Goal: Task Accomplishment & Management: Contribute content

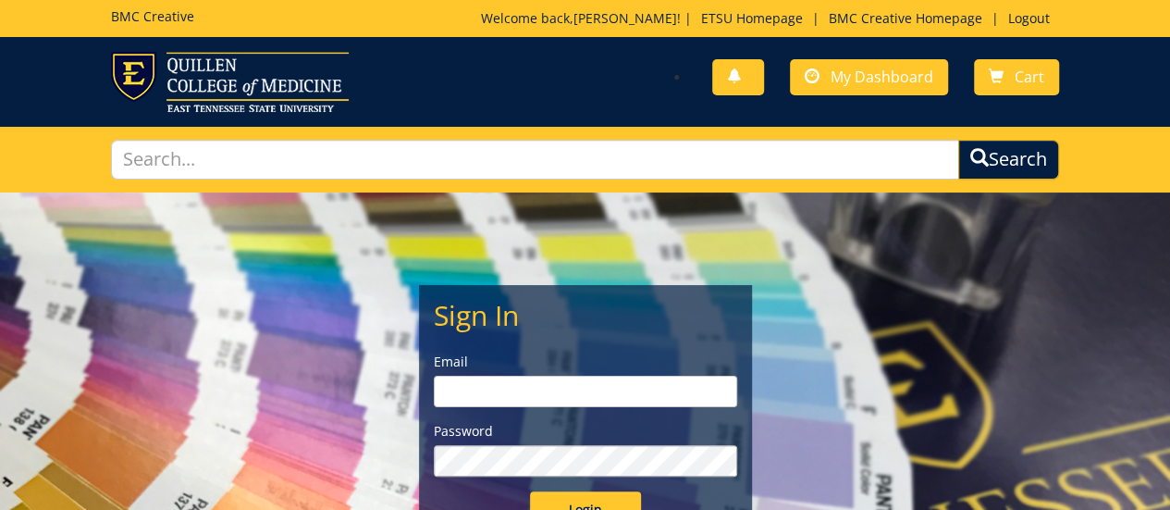
type input "goepel@etsu.edu"
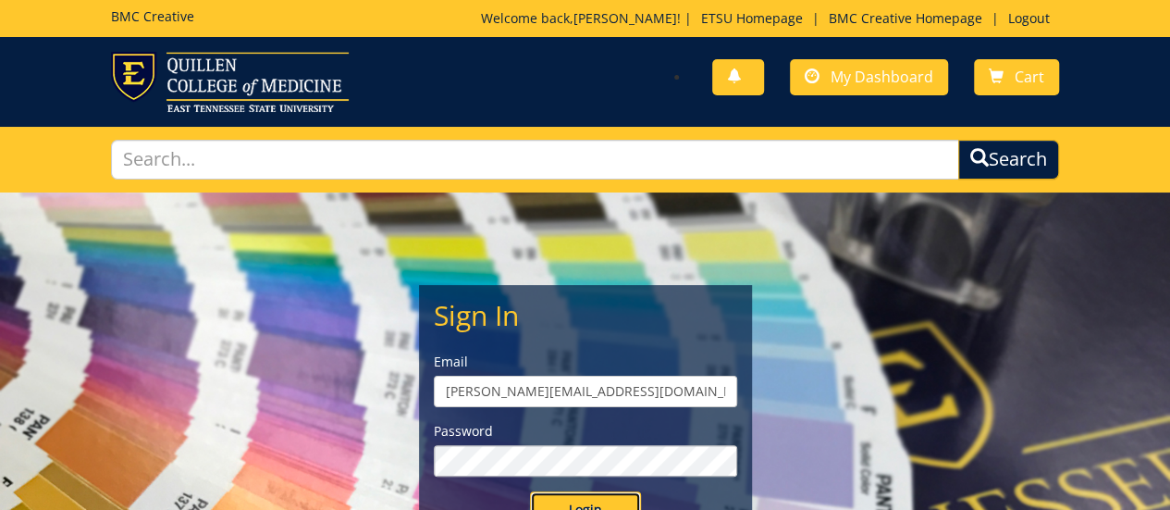
click at [595, 500] on input "Login" at bounding box center [585, 509] width 111 height 37
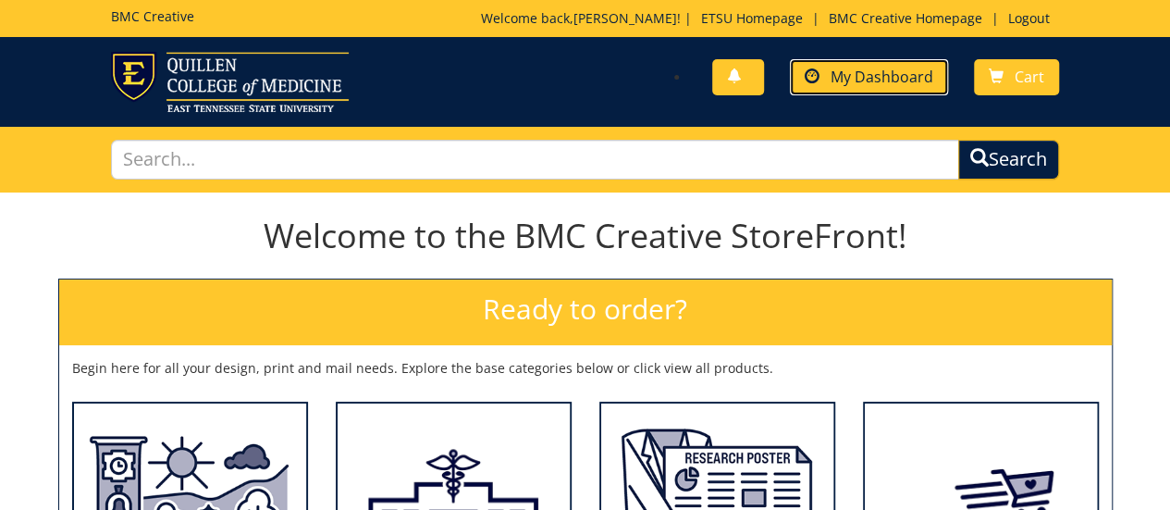
click at [918, 78] on span "My Dashboard" at bounding box center [882, 77] width 103 height 20
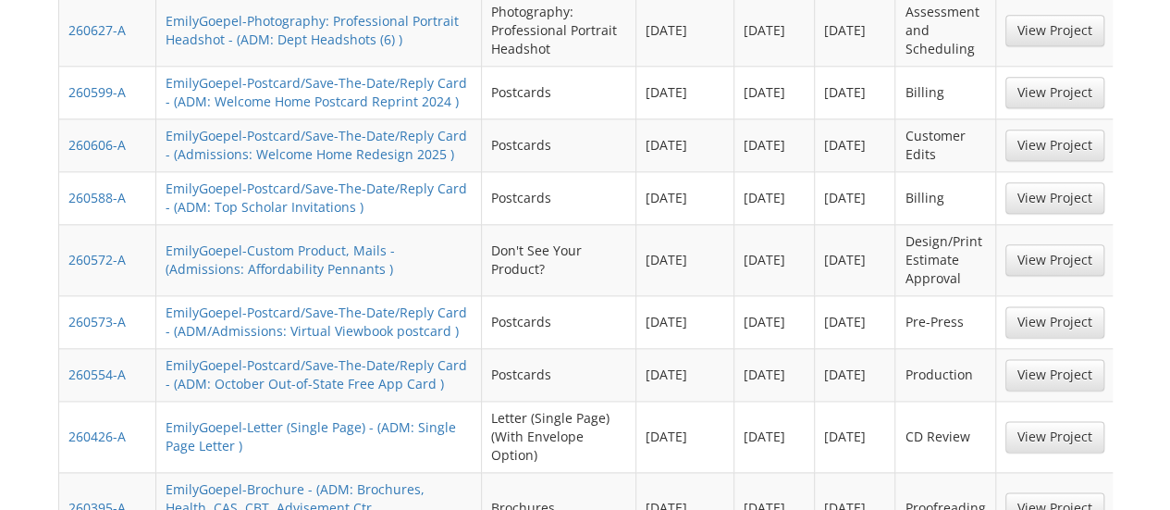
scroll to position [1110, 0]
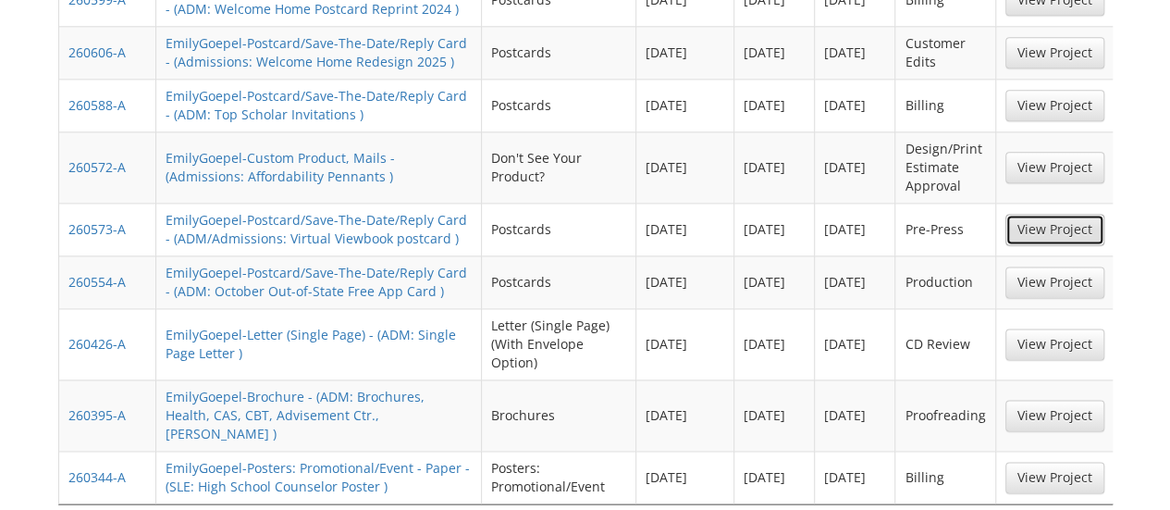
click at [1048, 214] on link "View Project" at bounding box center [1055, 229] width 99 height 31
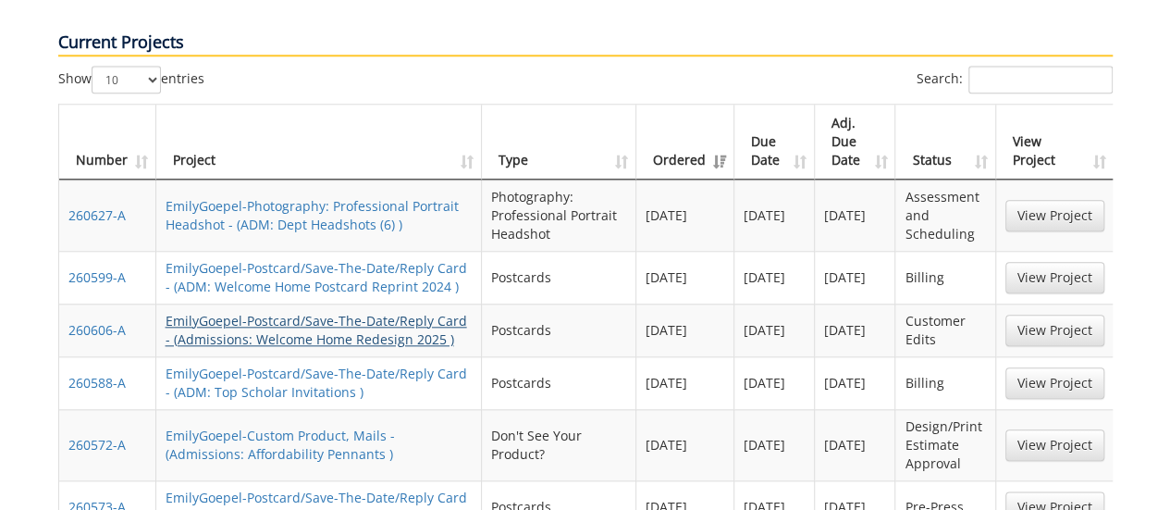
scroll to position [925, 0]
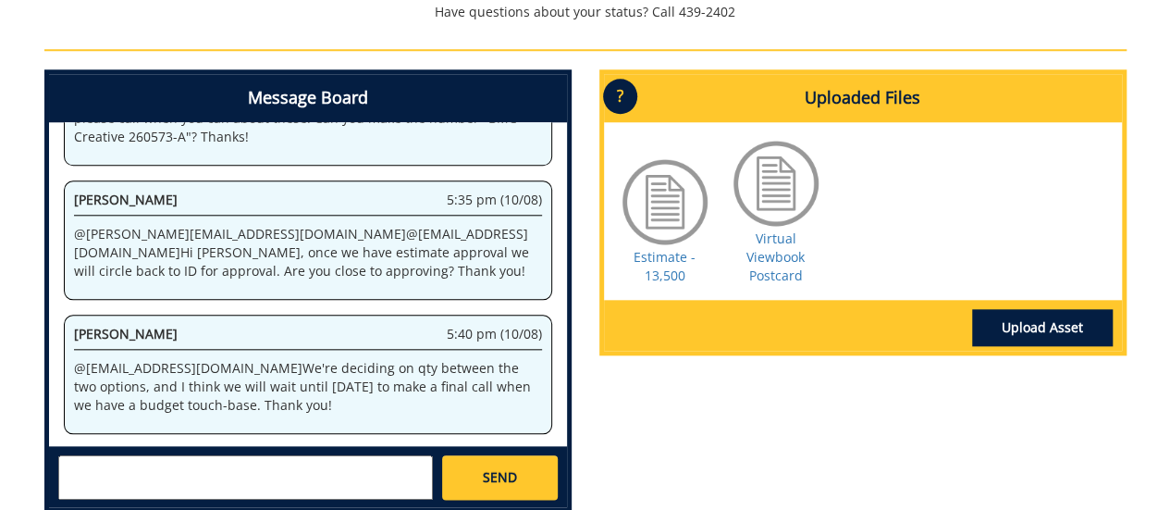
scroll to position [1071, 0]
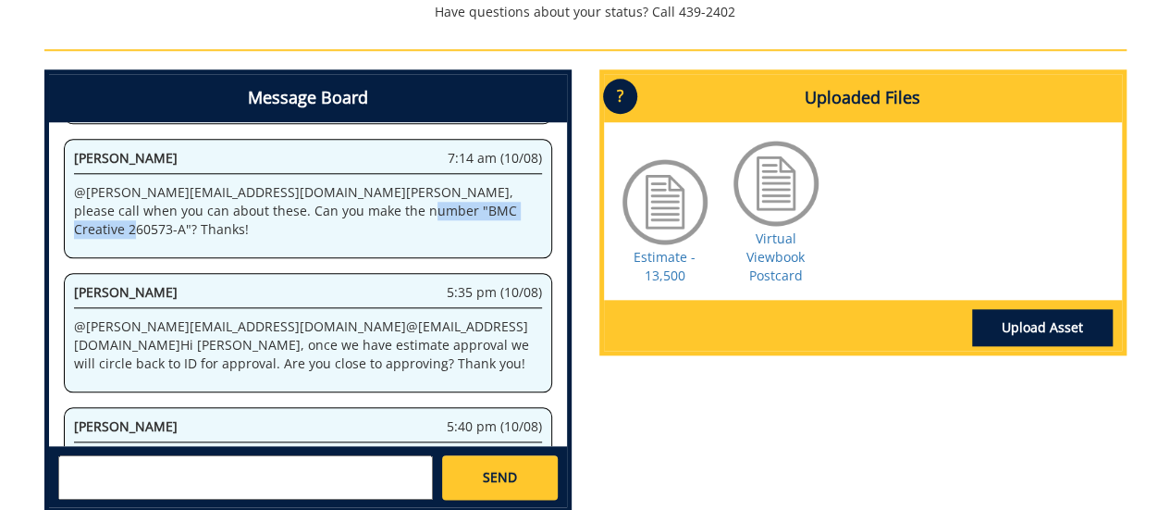
drag, startPoint x: 330, startPoint y: 180, endPoint x: 193, endPoint y: 191, distance: 137.3
click at [193, 191] on p "@ goepel@etsu.edu Emily, please call when you can about these. Can you make the…" at bounding box center [308, 211] width 468 height 56
copy p "BMC Creative 260573-A"
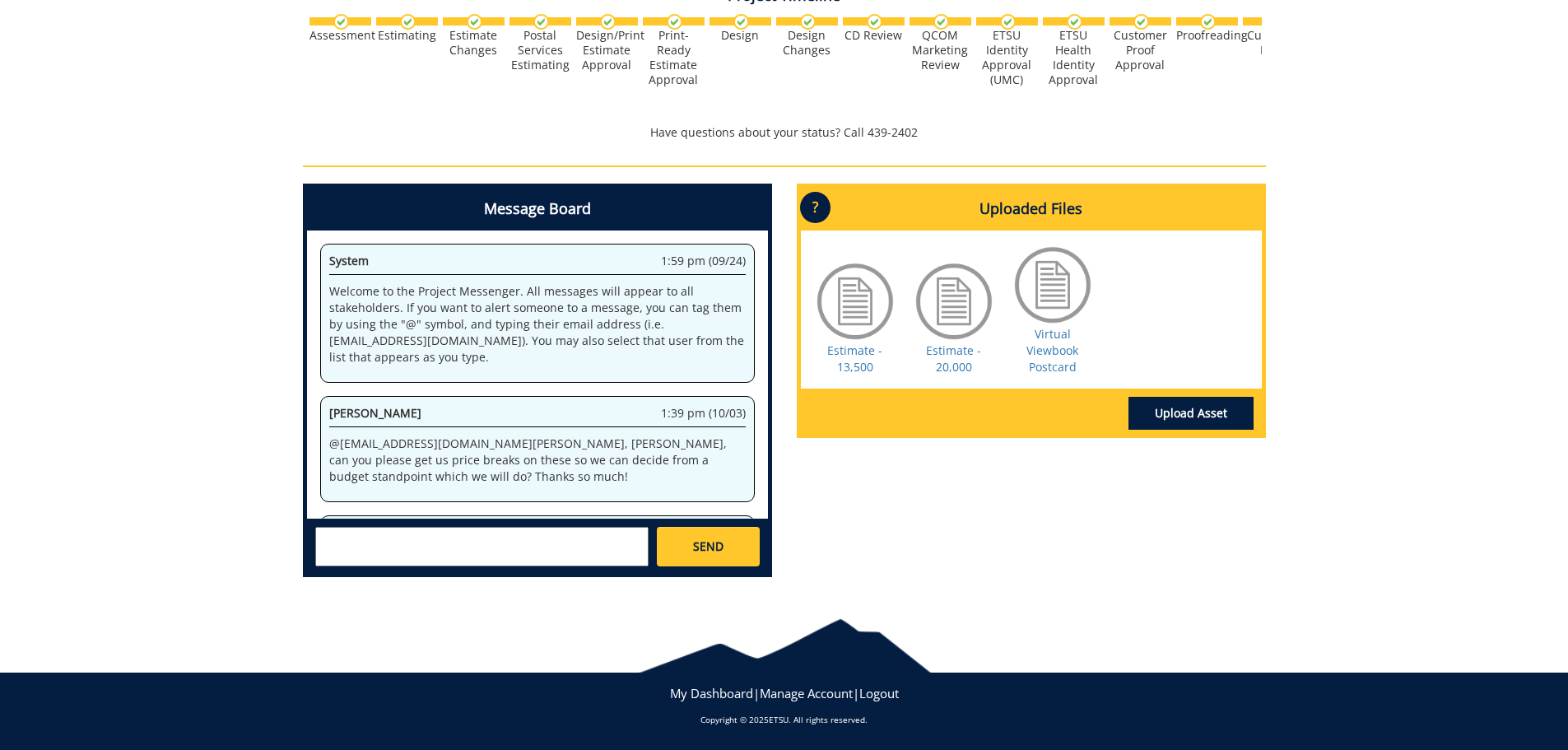
scroll to position [175402, 0]
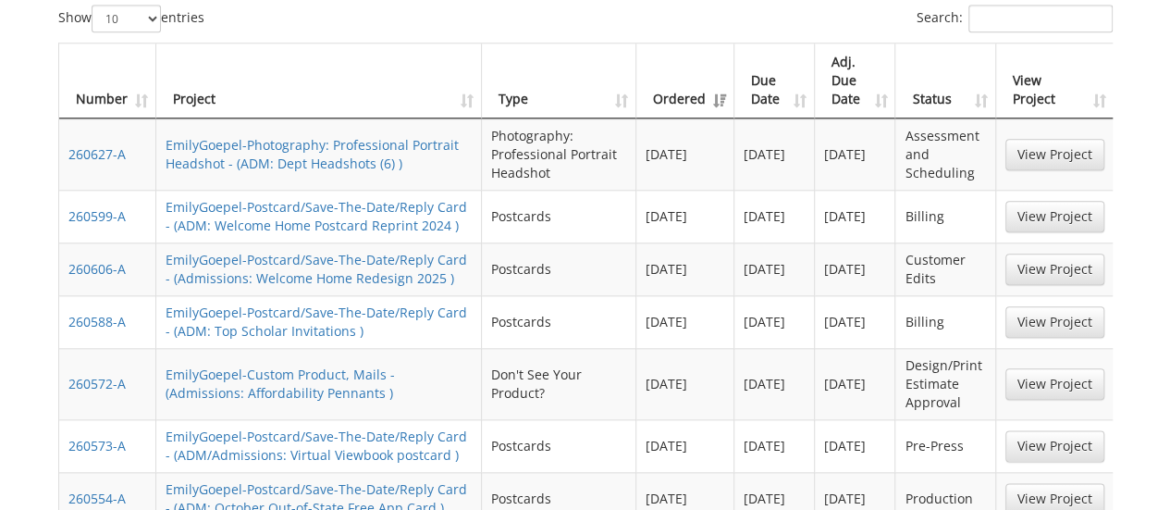
scroll to position [1079, 0]
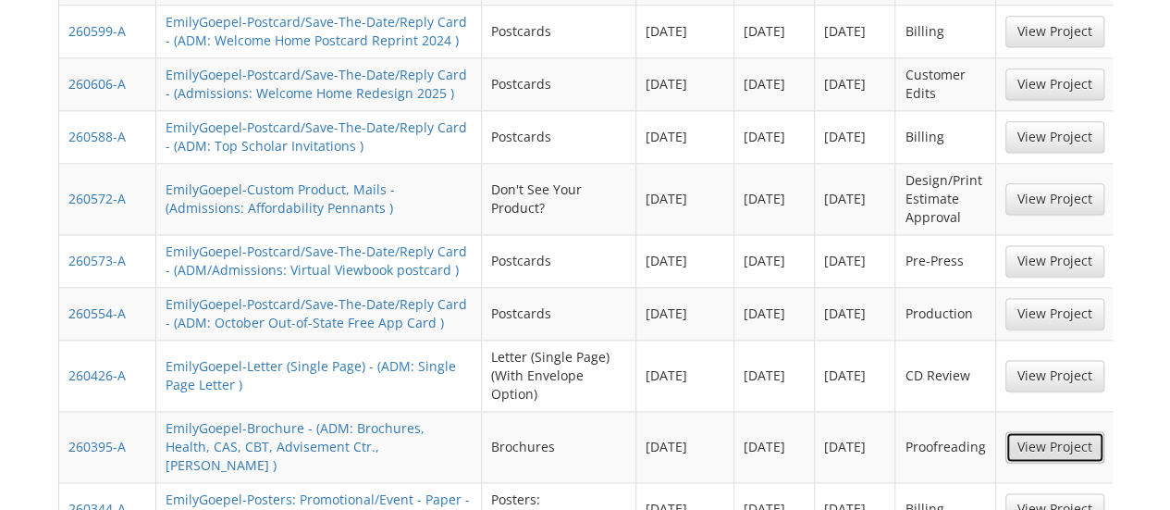
click at [1036, 431] on link "View Project" at bounding box center [1055, 446] width 99 height 31
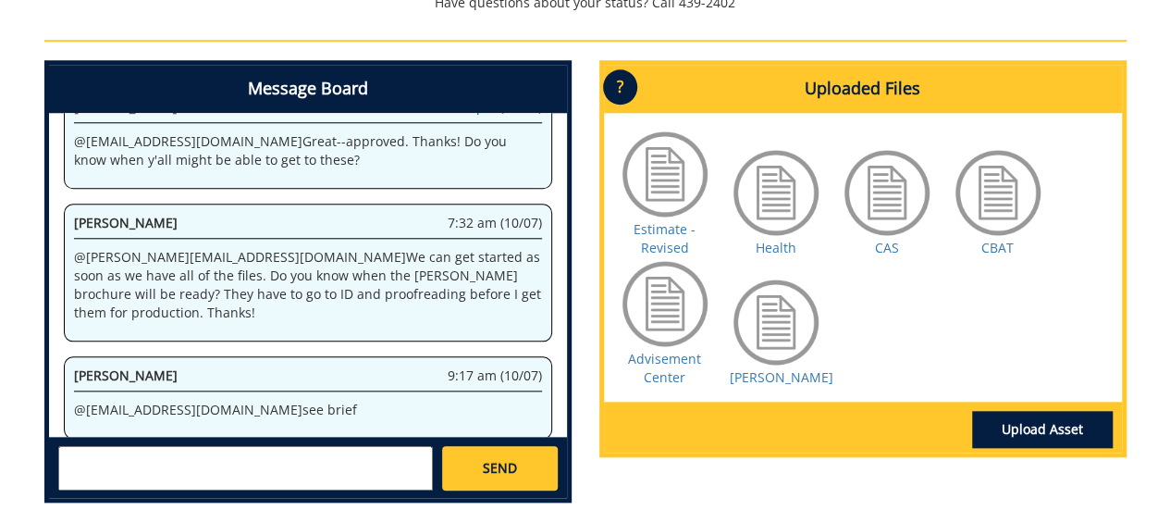
scroll to position [2181, 0]
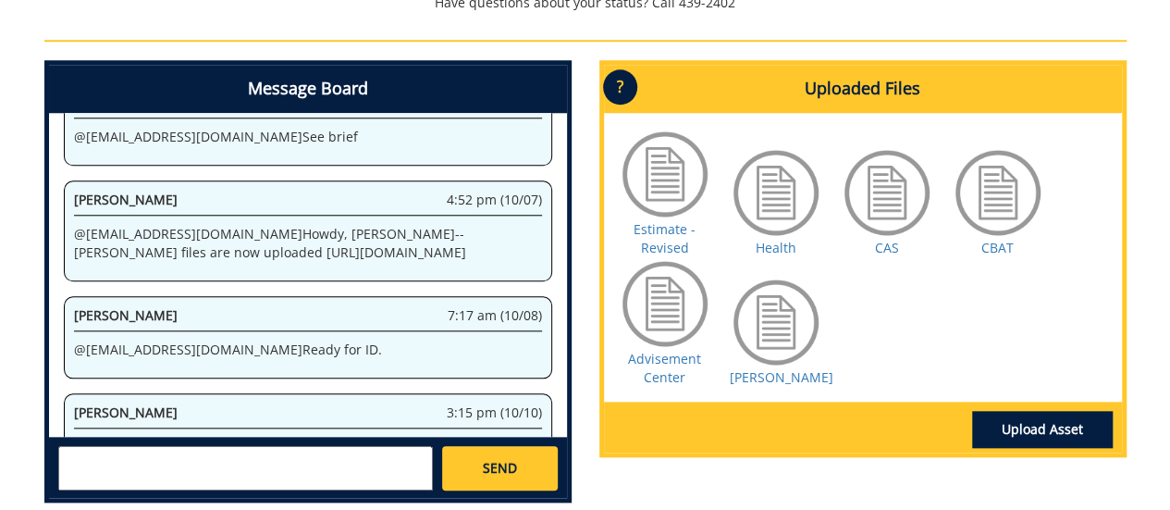
click at [270, 476] on textarea at bounding box center [245, 468] width 375 height 44
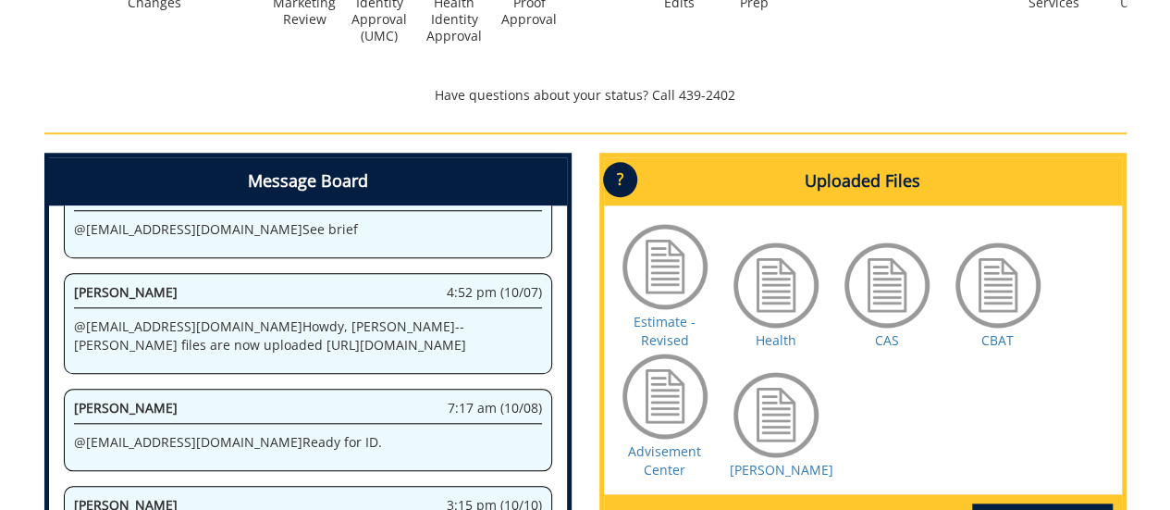
scroll to position [879, 0]
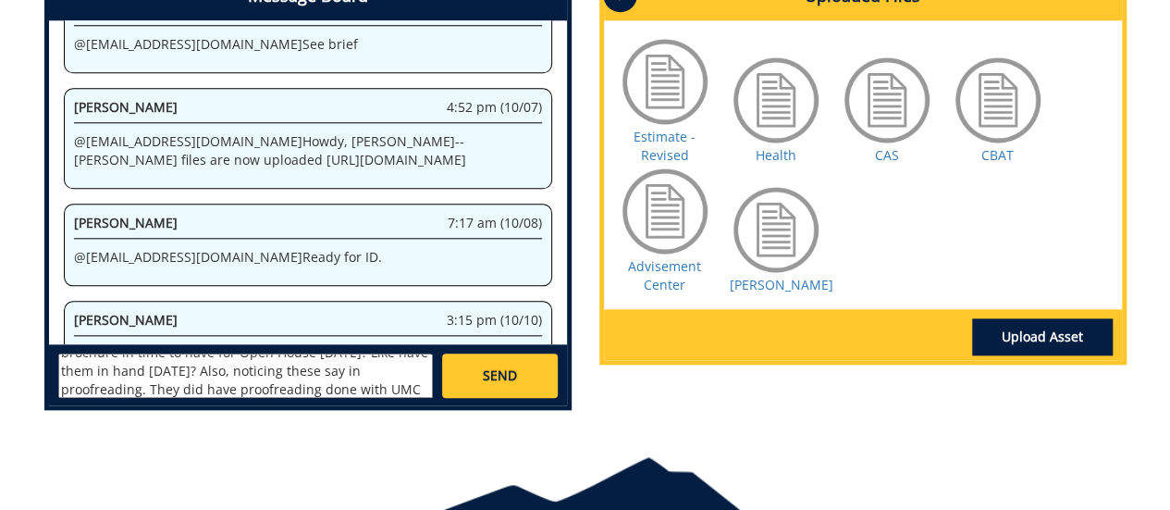
click at [331, 389] on textarea "@conleyga@etsu.edu Howdy Fred, do you think having at least a partial run on th…" at bounding box center [245, 375] width 375 height 44
type textarea "@conleyga@etsu.edu Howdy Fred, do you think having at least a partial run on th…"
click at [483, 378] on span "SEND" at bounding box center [500, 375] width 34 height 19
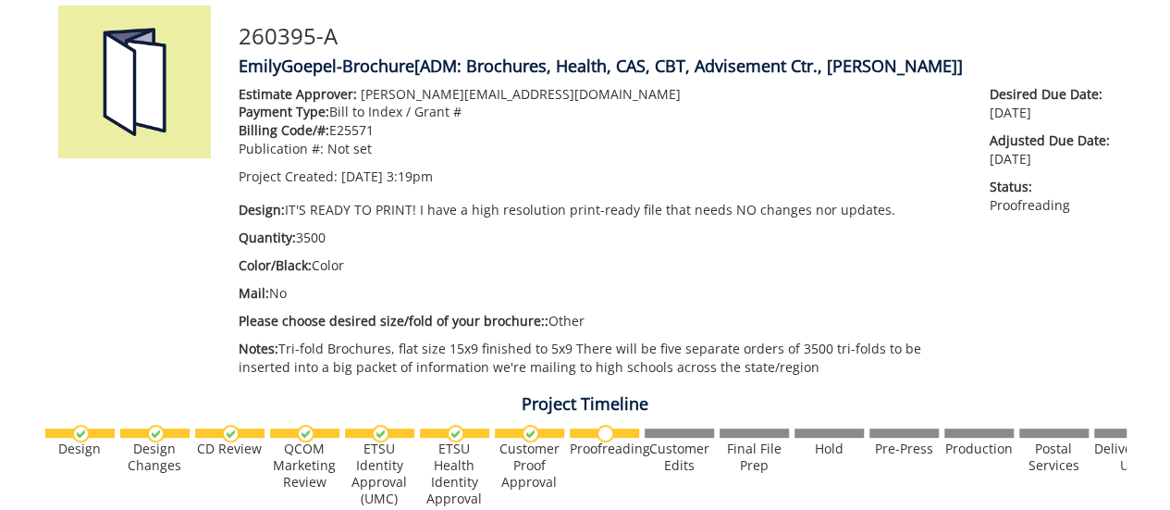
scroll to position [0, 0]
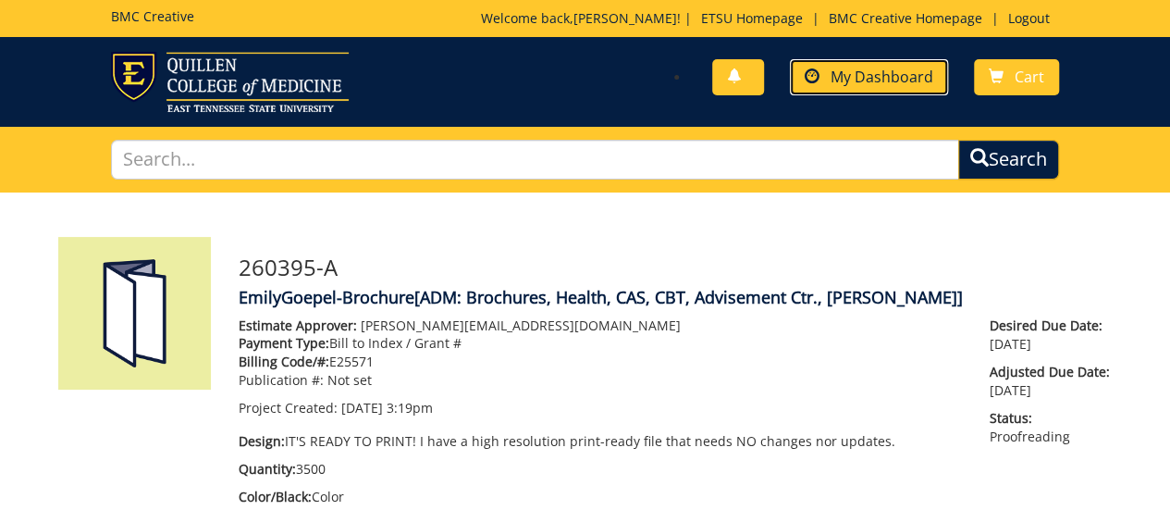
click at [915, 73] on span "My Dashboard" at bounding box center [882, 77] width 103 height 20
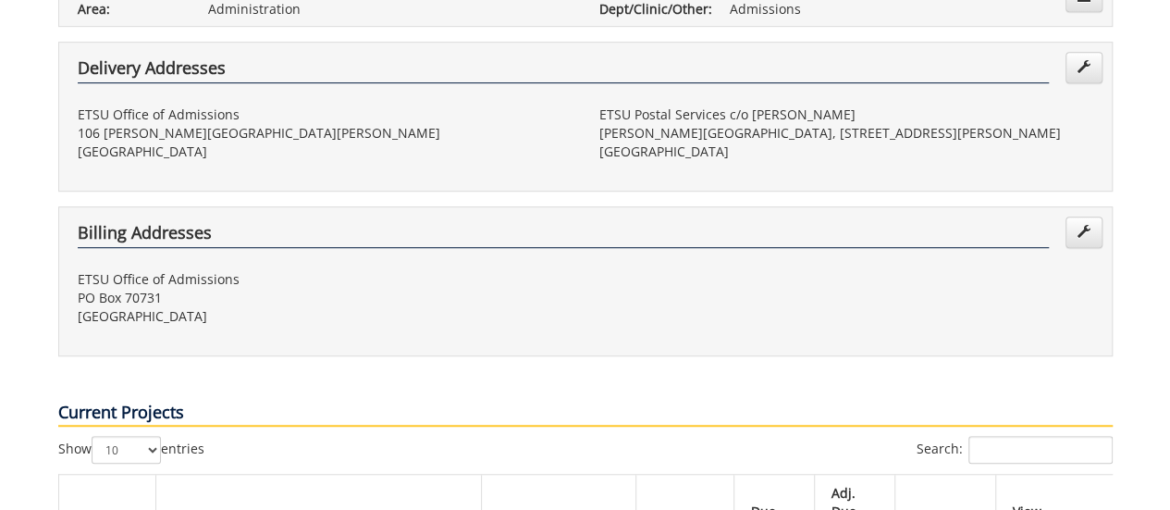
scroll to position [925, 0]
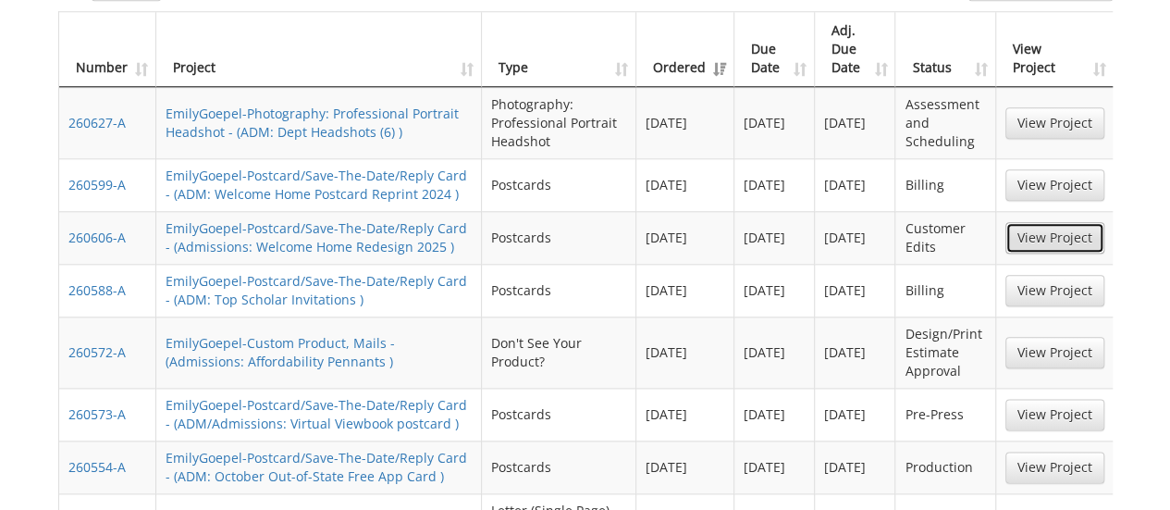
click at [1044, 222] on link "View Project" at bounding box center [1055, 237] width 99 height 31
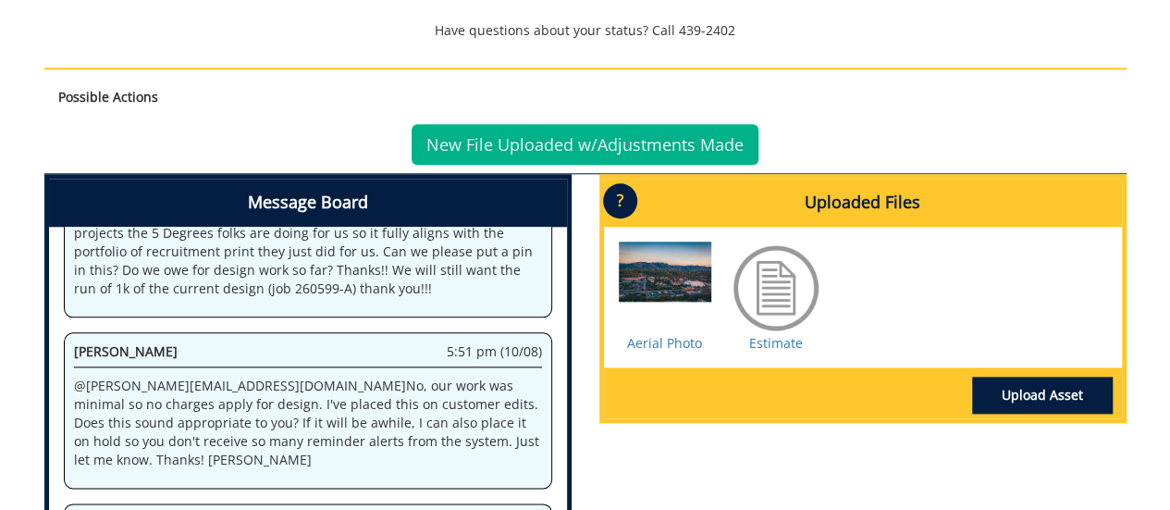
scroll to position [1110, 0]
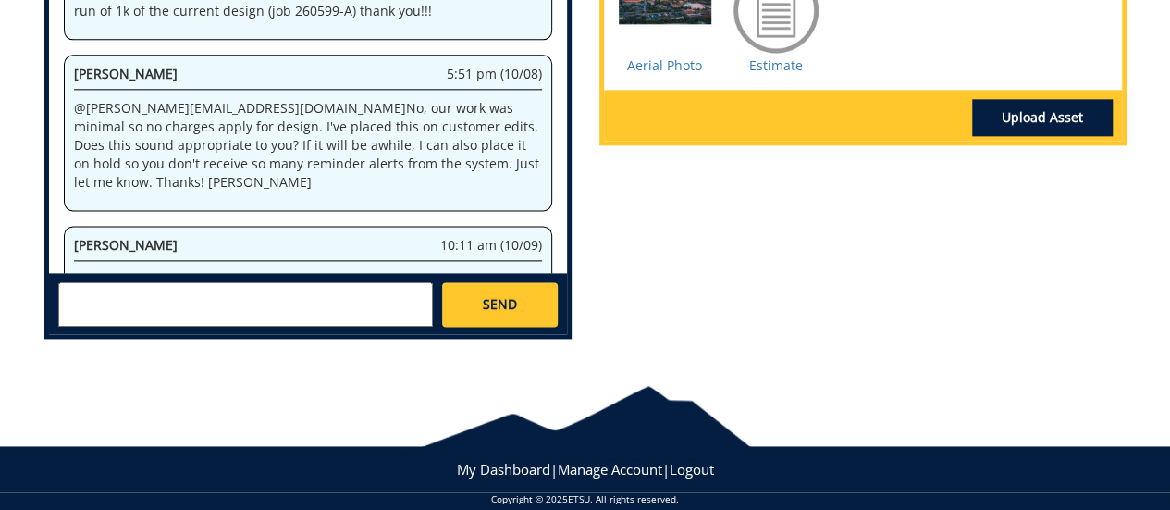
click at [369, 292] on textarea at bounding box center [245, 304] width 375 height 44
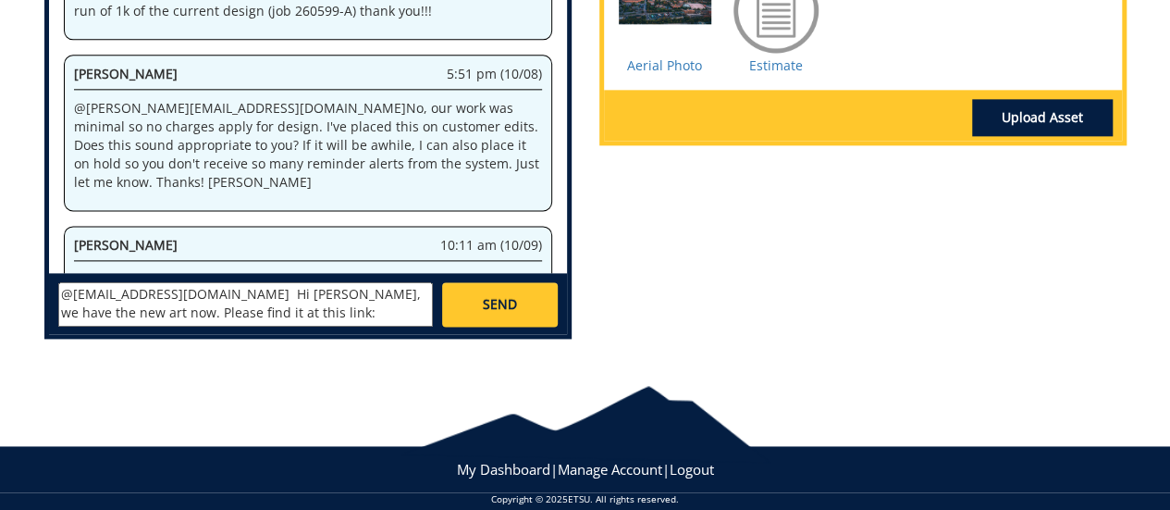
click at [192, 311] on textarea "@fair@mail.etsu.edu Hi Jill, we have the new art now. Please find it at this li…" at bounding box center [245, 304] width 375 height 44
paste textarea "https://etsuur.box.com/s/lcg93l66h5sdgdb6momnws74nnrh7d8g"
type textarea "@fair@mail.etsu.edu Hi Jill, we have the new art now. Please find it at this li…"
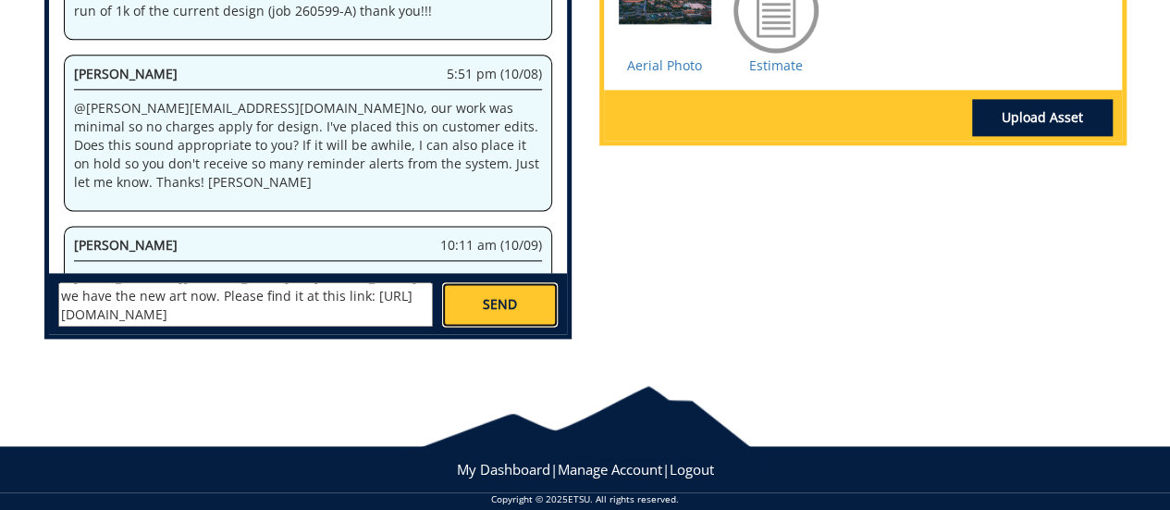
click at [483, 312] on span "SEND" at bounding box center [500, 304] width 34 height 19
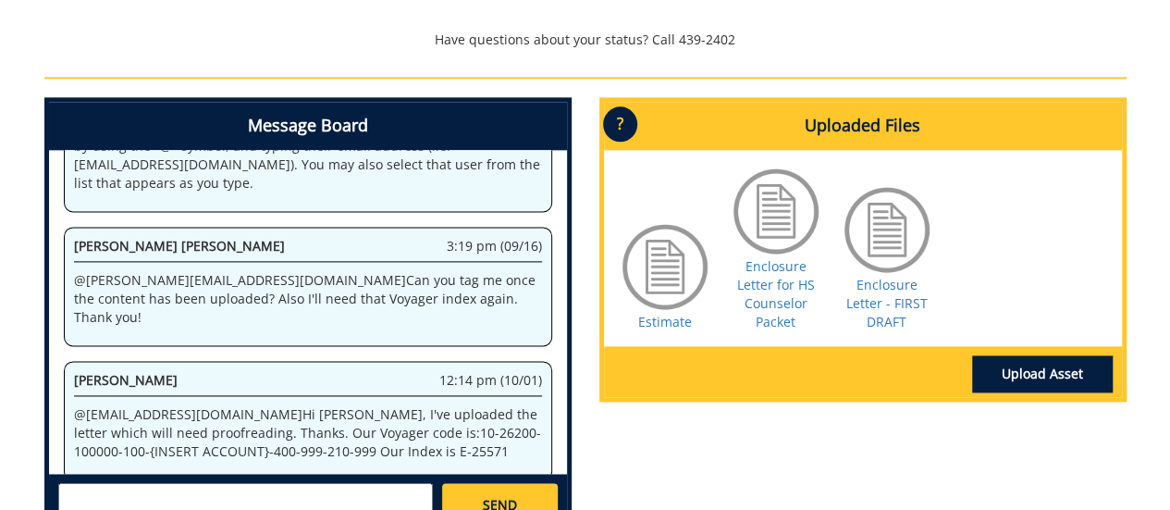
scroll to position [1203, 0]
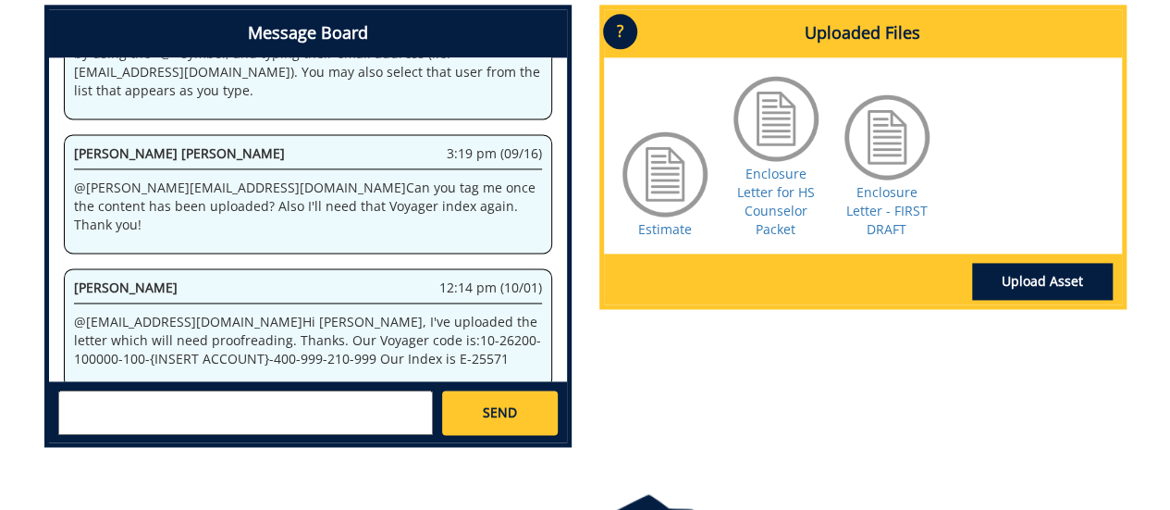
click at [204, 403] on textarea at bounding box center [245, 412] width 375 height 44
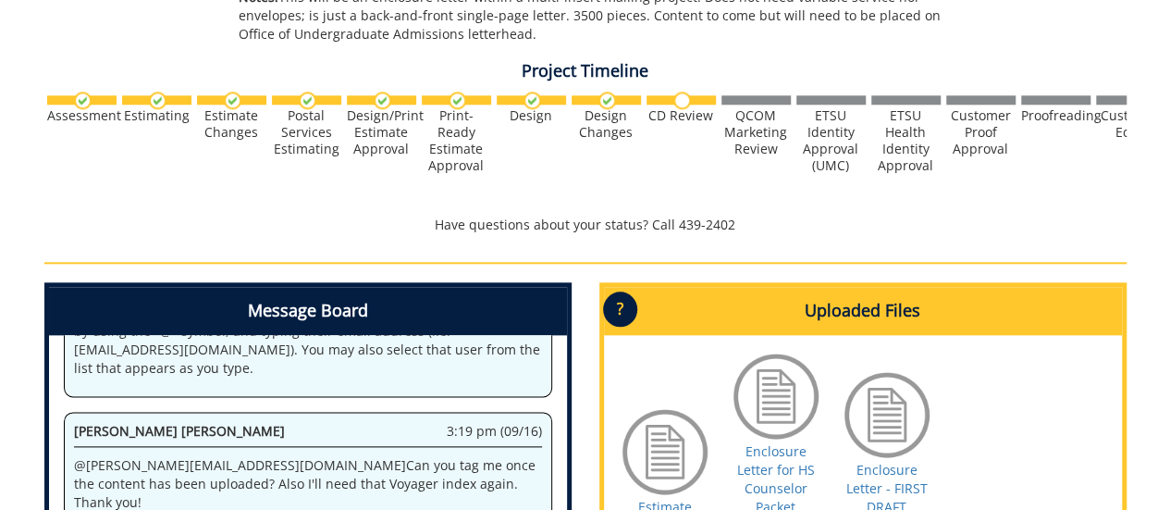
scroll to position [1110, 0]
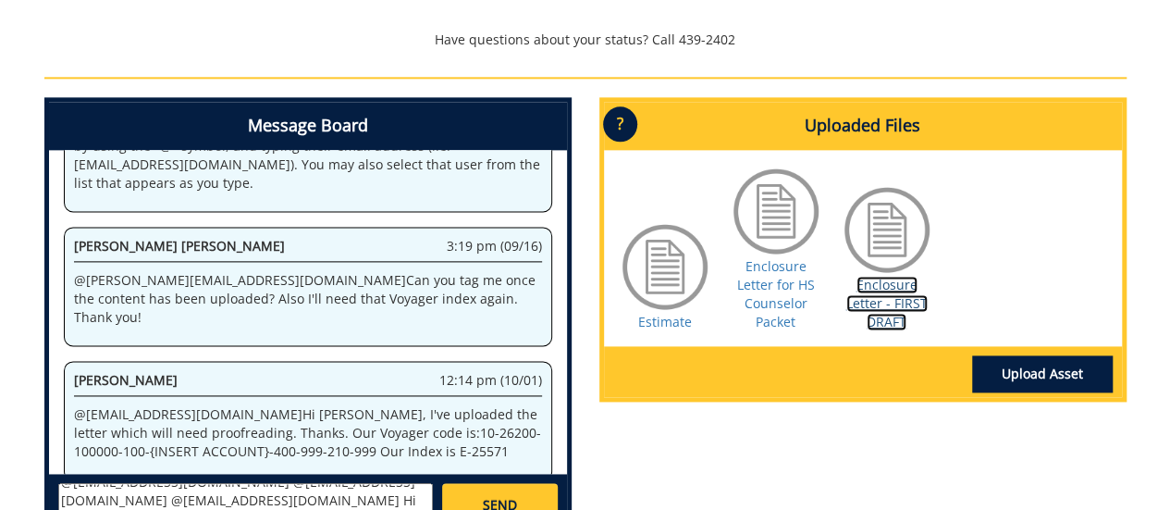
click at [883, 306] on link "Enclosure Letter - FIRST DRAFT" at bounding box center [886, 303] width 81 height 55
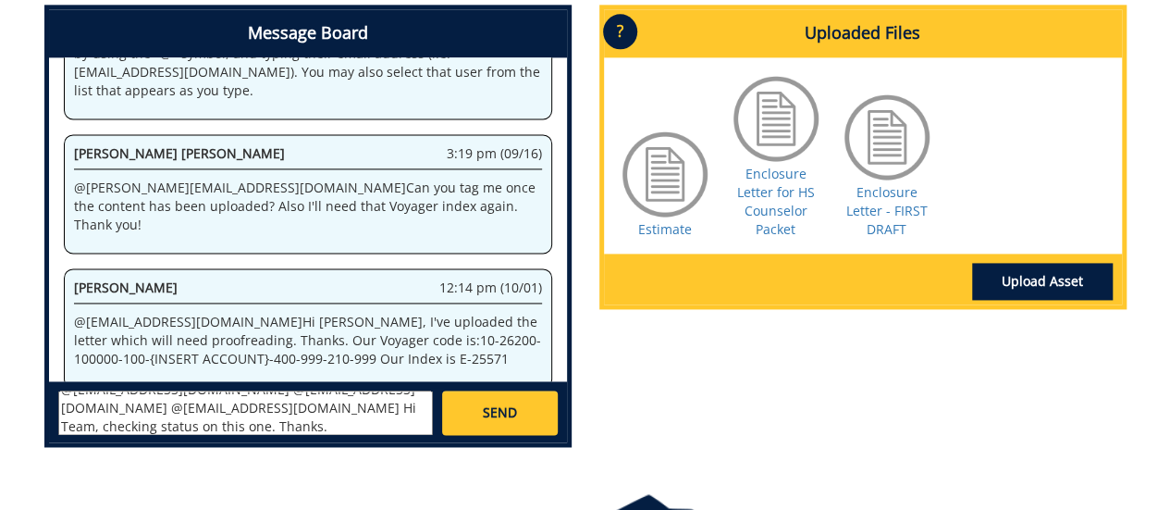
click at [217, 420] on textarea "@aresam@etsu.edu @campbelltc@etsu.edu @conleyga@etsu.edu Hi Team, checking stat…" at bounding box center [245, 412] width 375 height 44
click at [188, 393] on textarea "@aresam@etsu.edu @campbelltc@etsu.edu @conleyga@etsu.edu Hi Team, checking stat…" at bounding box center [245, 412] width 375 height 44
drag, startPoint x: 68, startPoint y: 421, endPoint x: 135, endPoint y: 423, distance: 66.6
click at [70, 421] on textarea "@aresam@etsu.edu @campbelltc@etsu.edu @conleyga@etsu.edu Hi Team, checking stat…" at bounding box center [245, 412] width 375 height 44
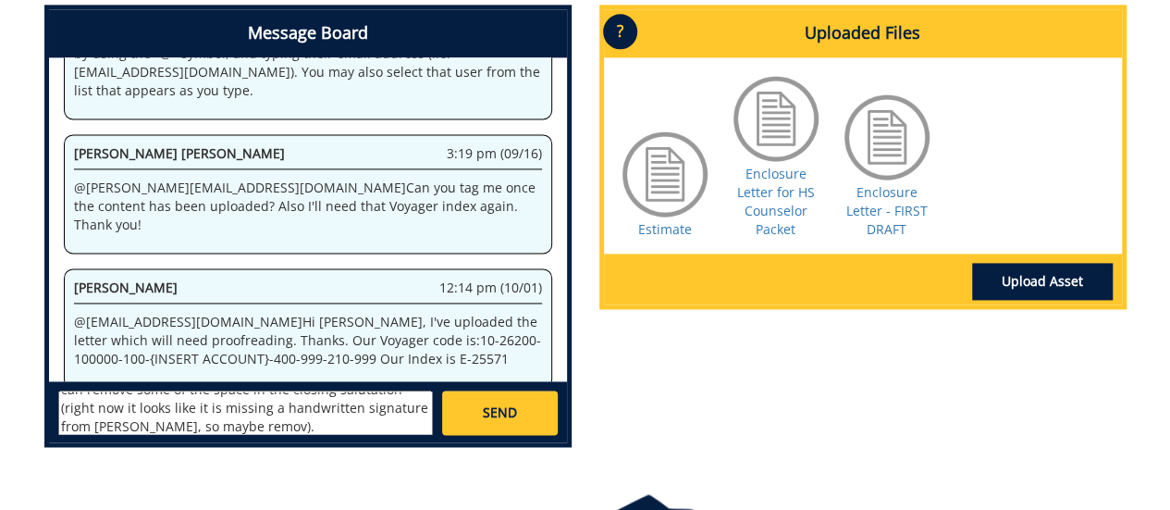
scroll to position [108, 0]
type textarea "@aresam@etsu.edu @campbelltc@etsu.edu @conleyga@etsu.edu Hi Team, checking stat…"
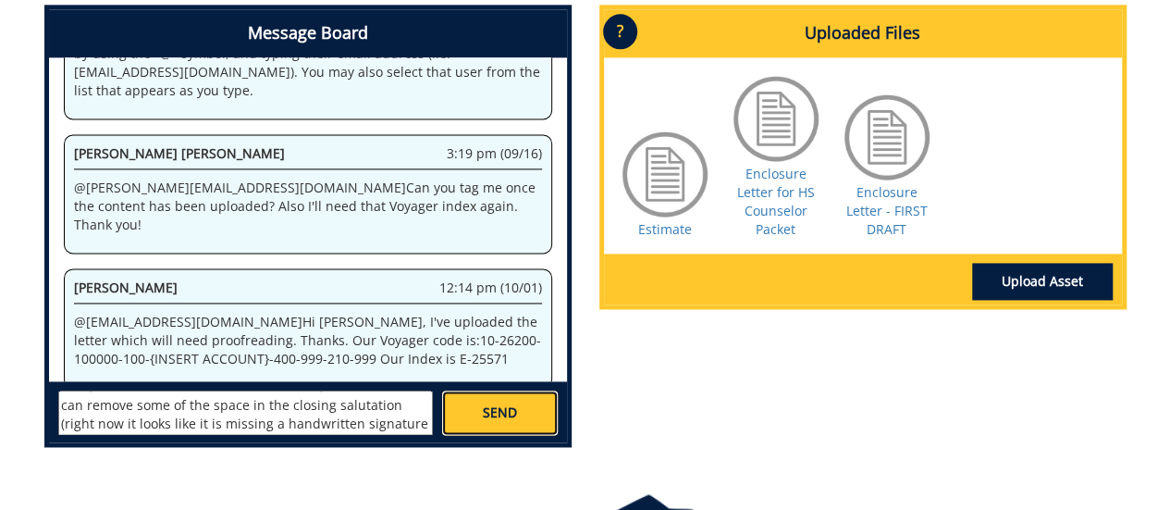
click at [547, 422] on link "SEND" at bounding box center [499, 412] width 115 height 44
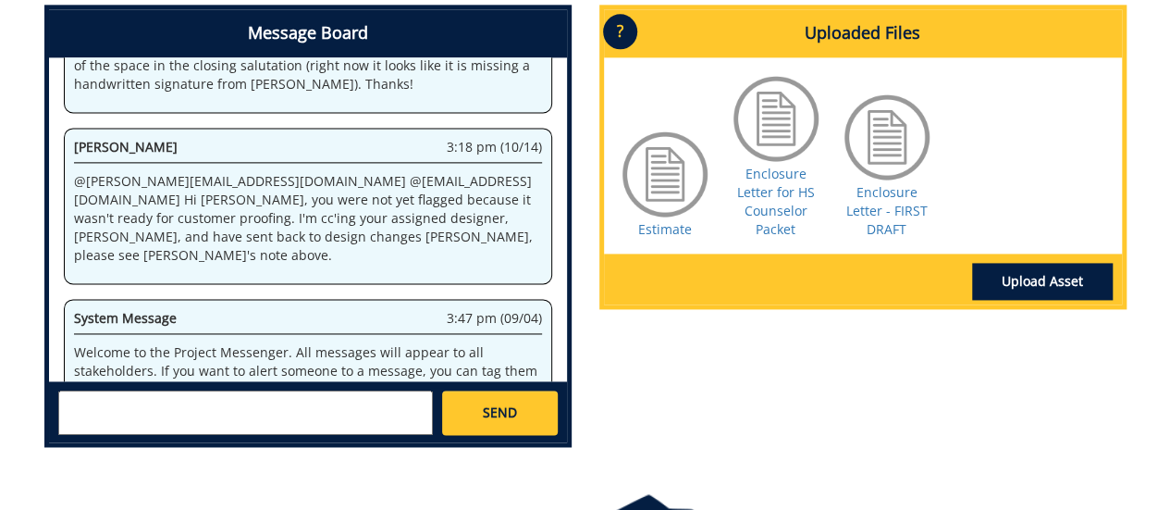
scroll to position [97700, 0]
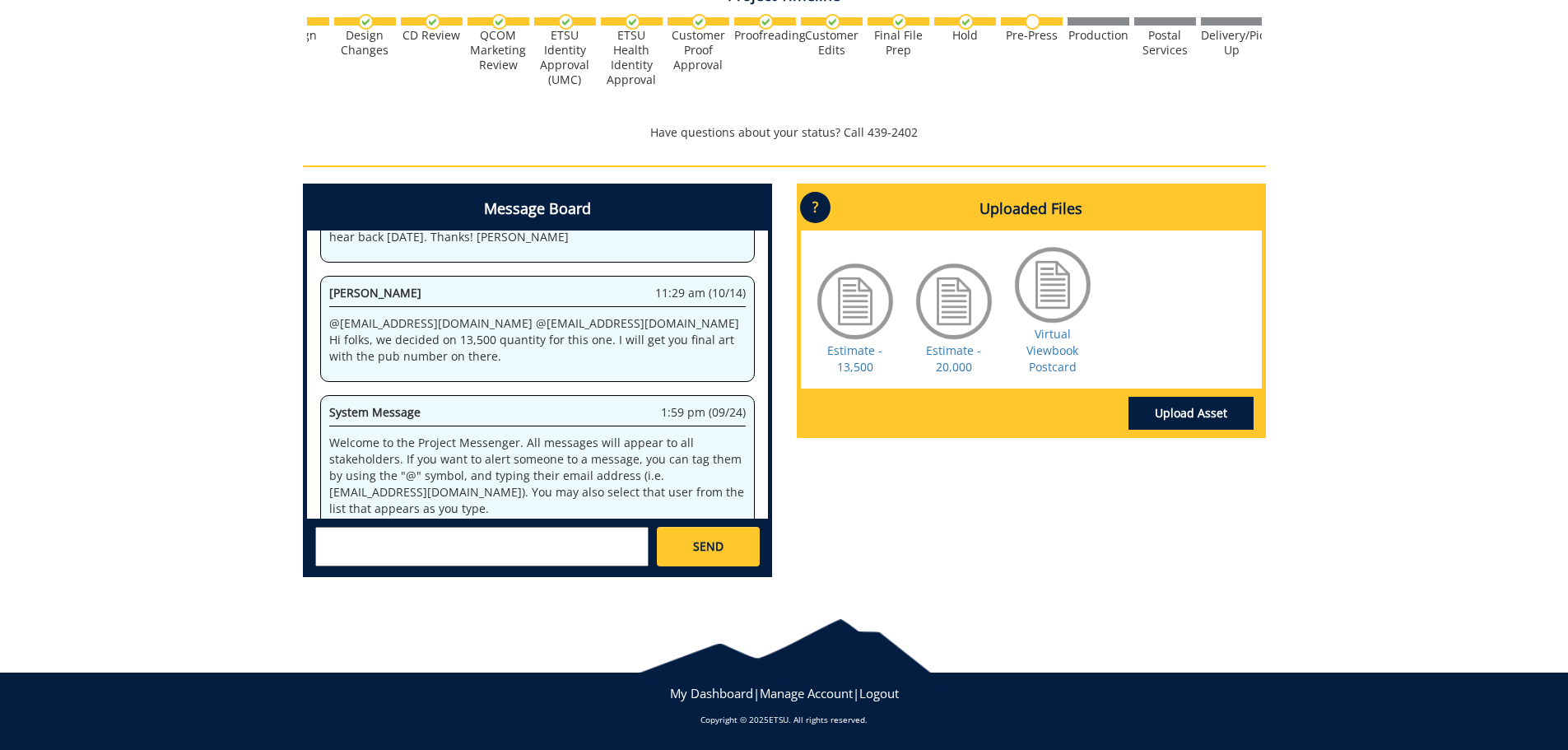
scroll to position [830172, 0]
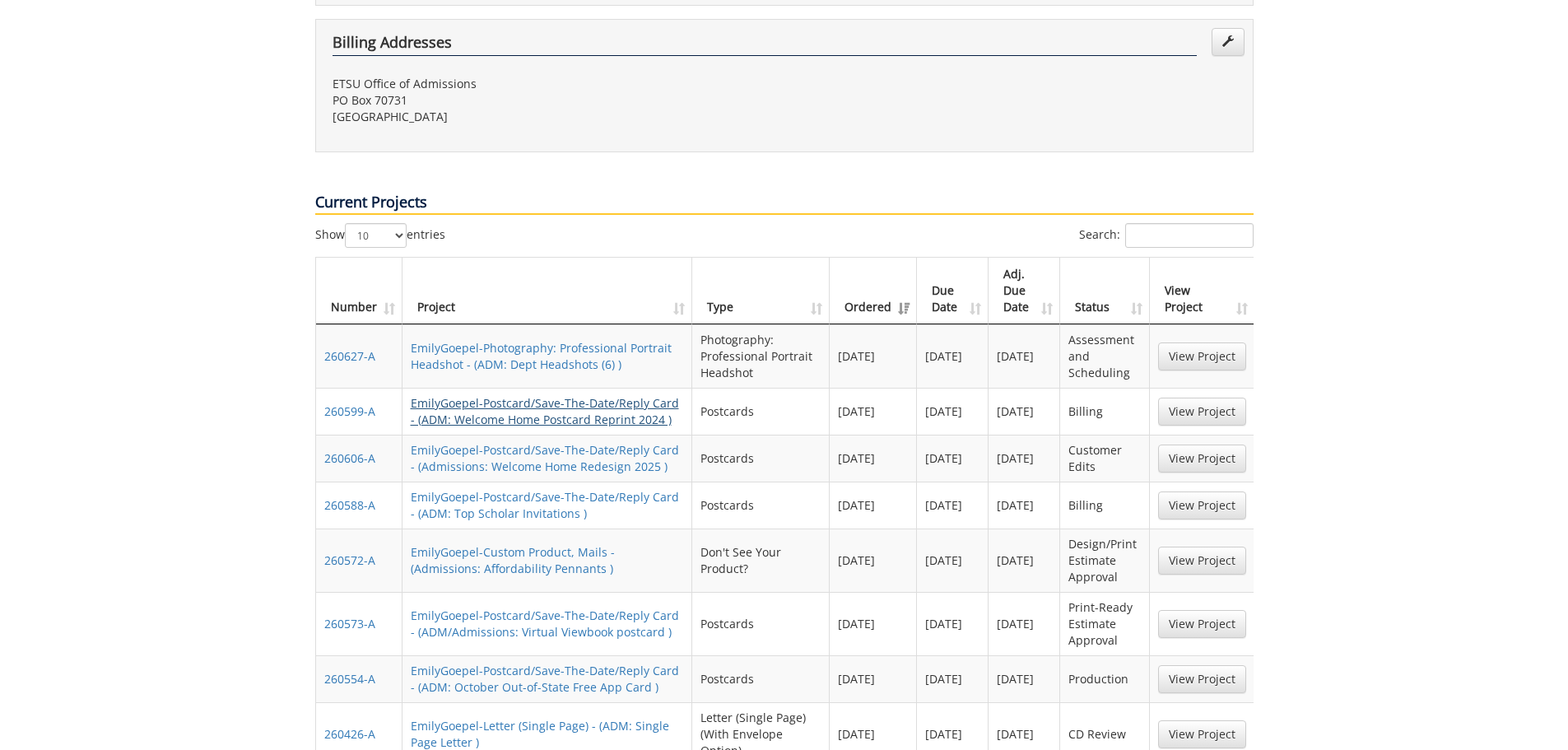
scroll to position [741, 0]
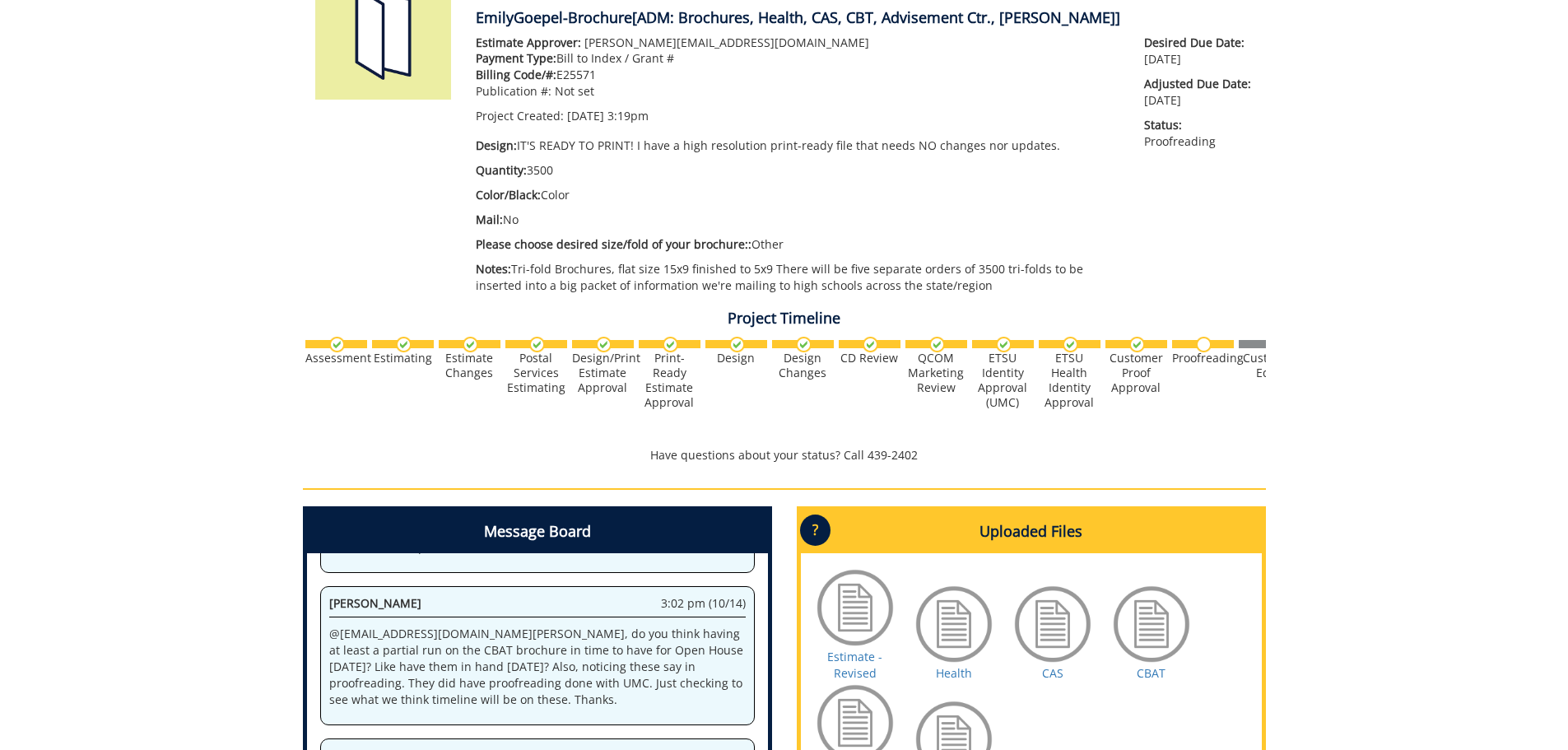
scroll to position [494, 0]
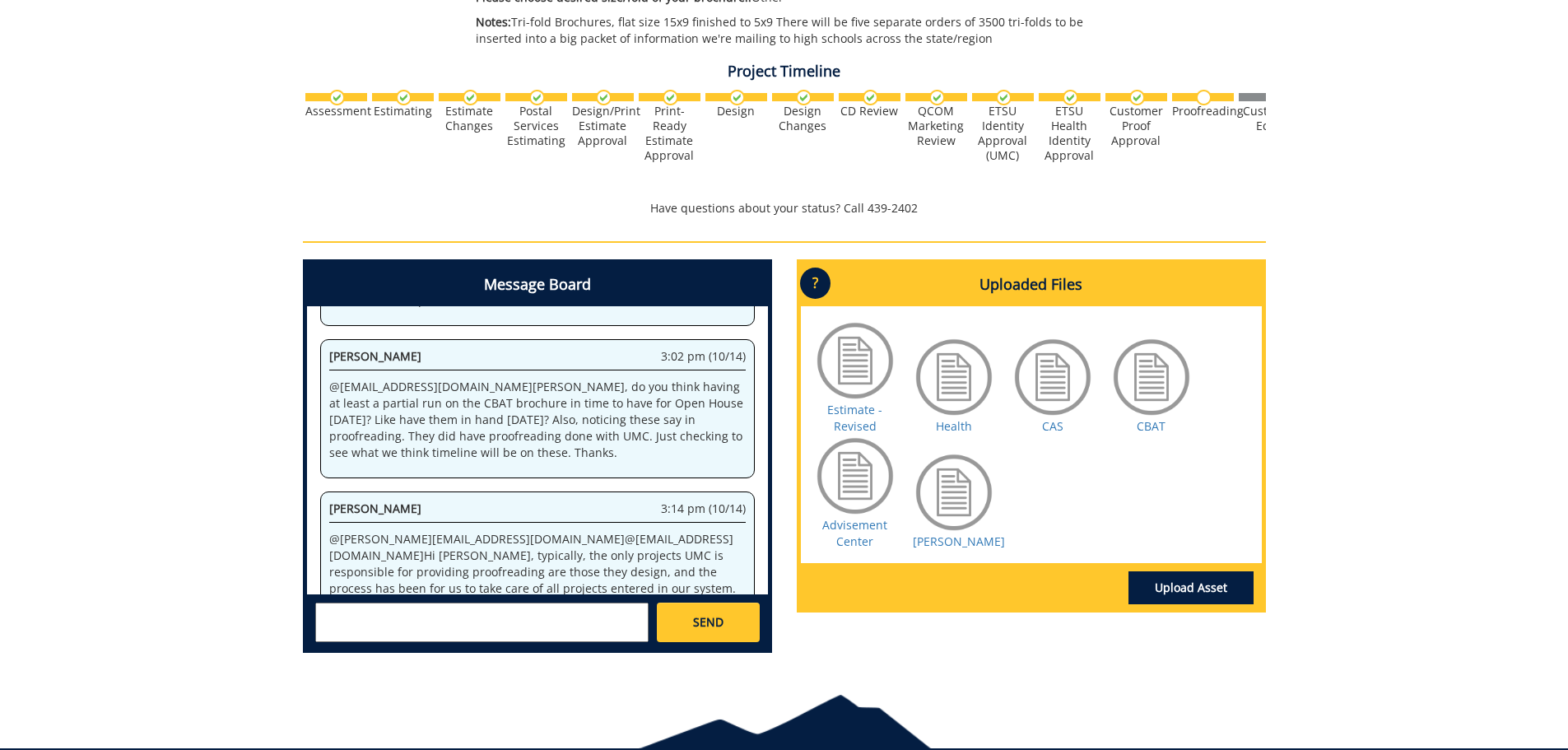
click at [498, 617] on textarea at bounding box center [481, 622] width 334 height 39
type textarea "@fair@mail.etsu.edu Hi Jill, these were designed by 5 Degrees branding. Perhaps…"
click at [693, 630] on span "SEND" at bounding box center [708, 622] width 30 height 17
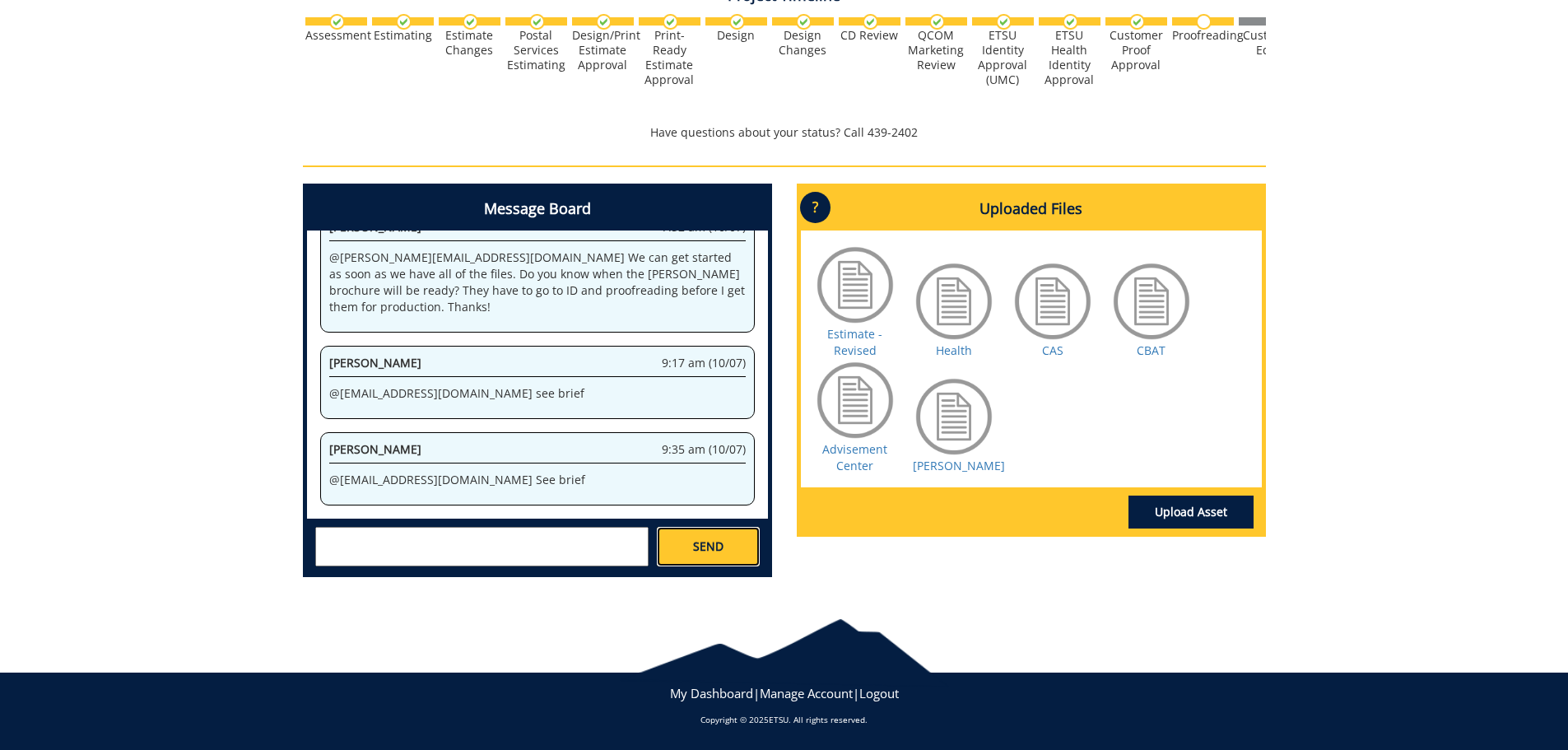
scroll to position [180873, 0]
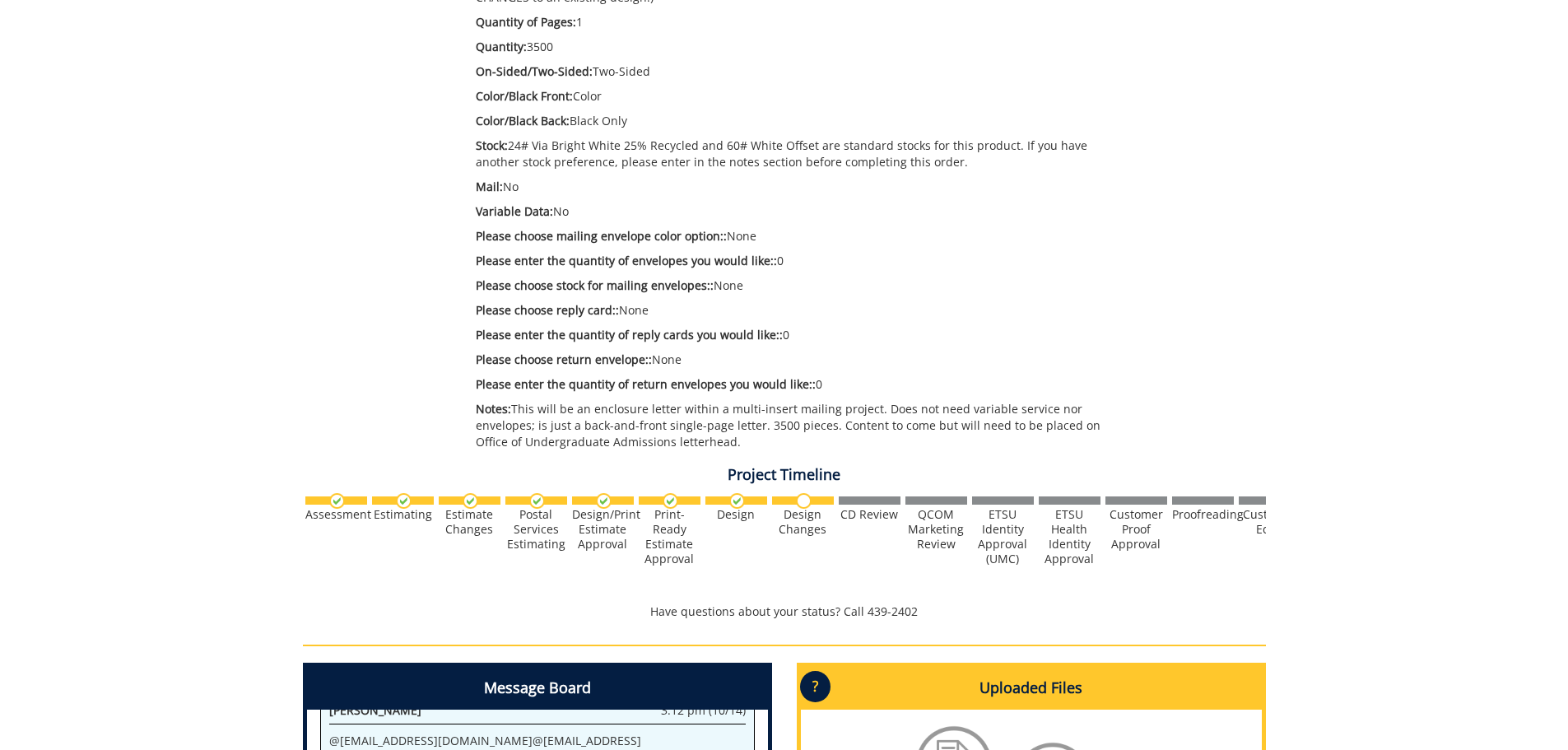
scroll to position [658, 0]
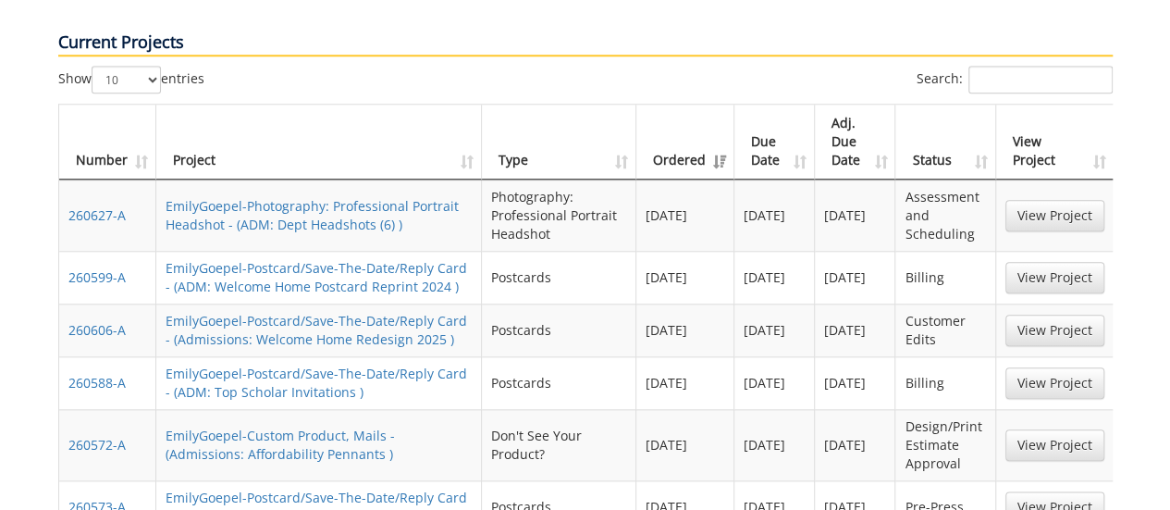
scroll to position [925, 0]
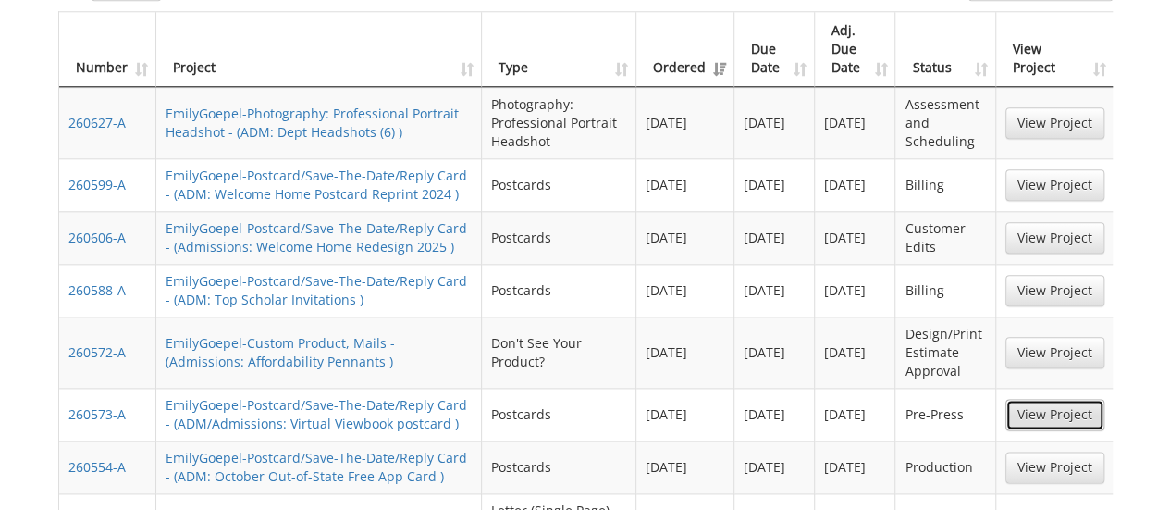
click at [1040, 399] on link "View Project" at bounding box center [1055, 414] width 99 height 31
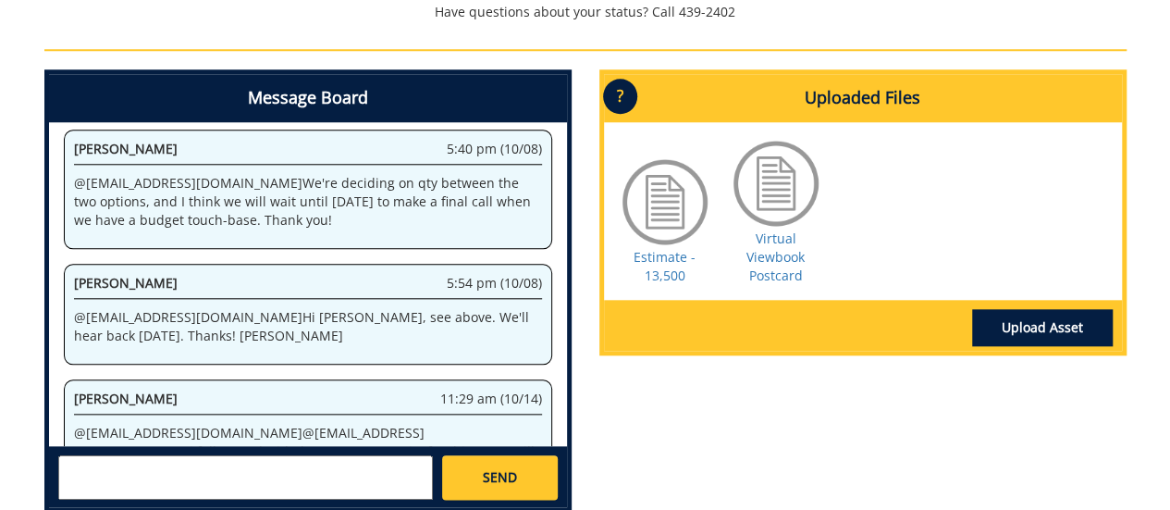
scroll to position [925, 0]
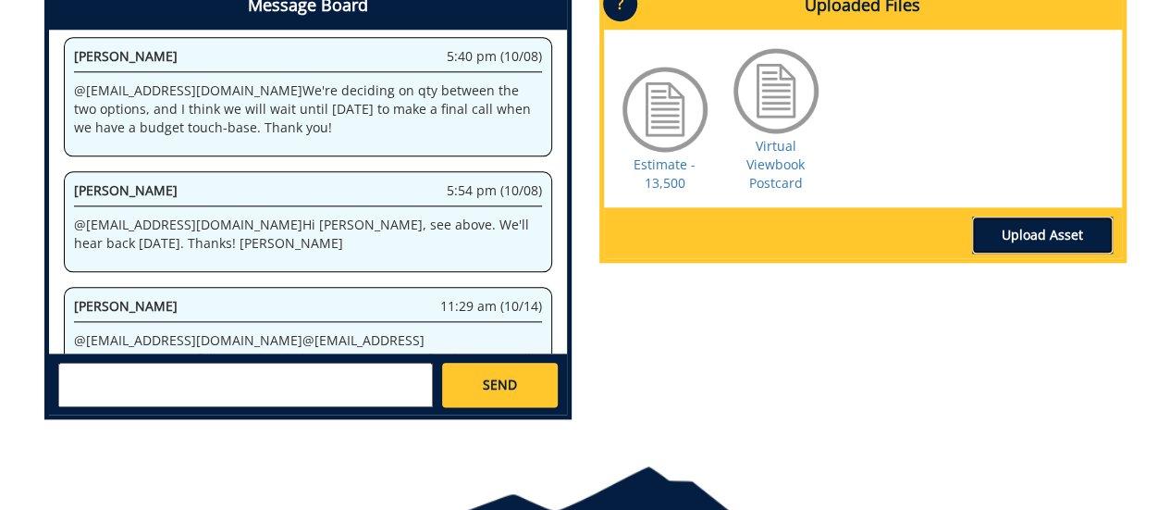
click at [1015, 241] on link "Upload Asset" at bounding box center [1042, 234] width 141 height 37
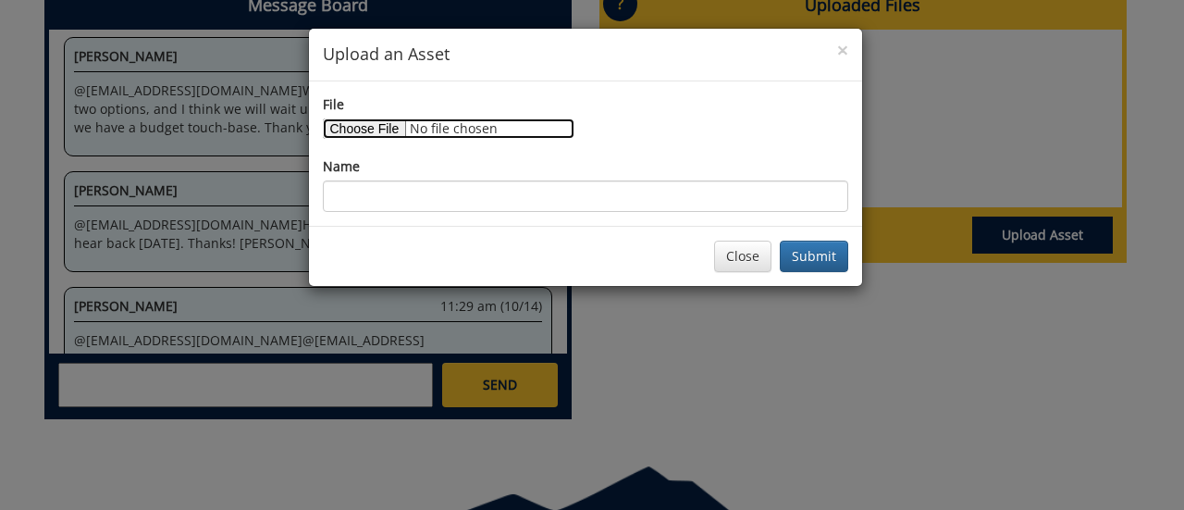
click at [370, 132] on input "File" at bounding box center [449, 128] width 252 height 20
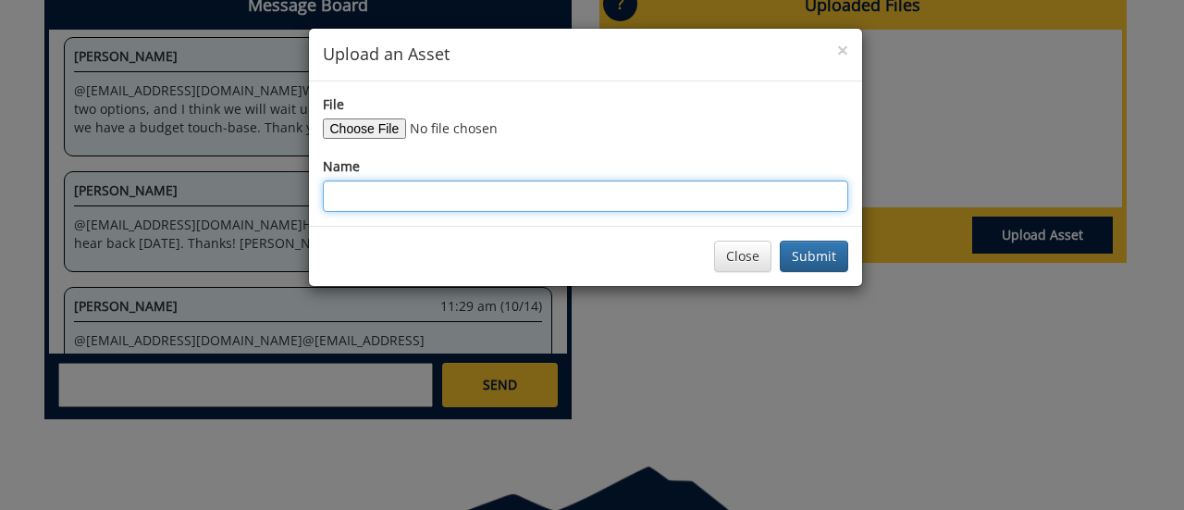
drag, startPoint x: 418, startPoint y: 195, endPoint x: 412, endPoint y: 186, distance: 11.3
click at [418, 195] on input "Name" at bounding box center [585, 195] width 525 height 31
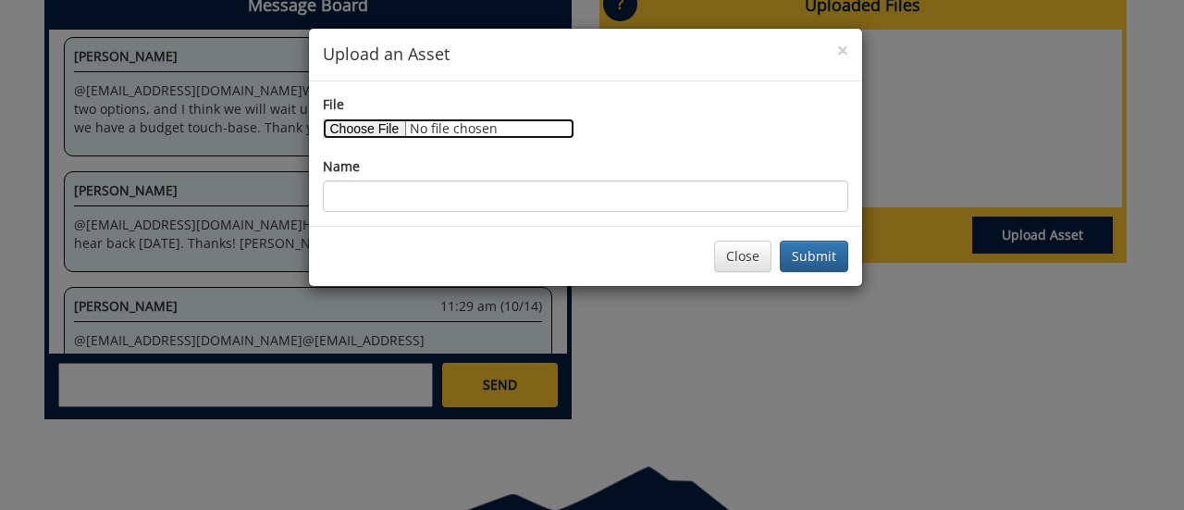
click at [376, 130] on input "File" at bounding box center [449, 128] width 252 height 20
type input "C:\fakepath\ETSU 2025 - Virtual Viewbook Postcard - Print-Ready with Bleeds.pdf"
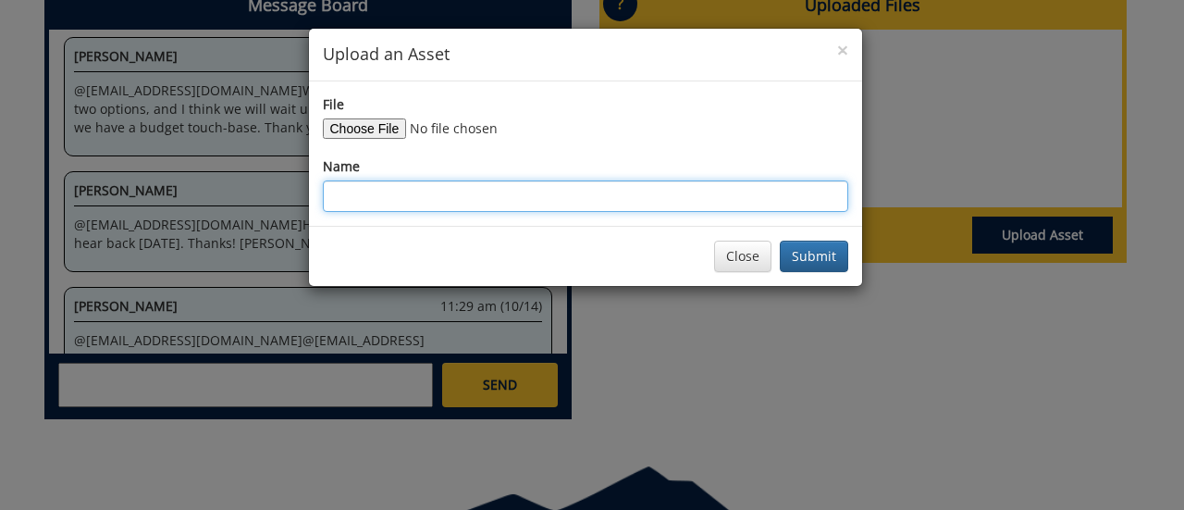
click at [488, 198] on input "Name" at bounding box center [585, 195] width 525 height 31
type input "Virtual Viewbook Press File"
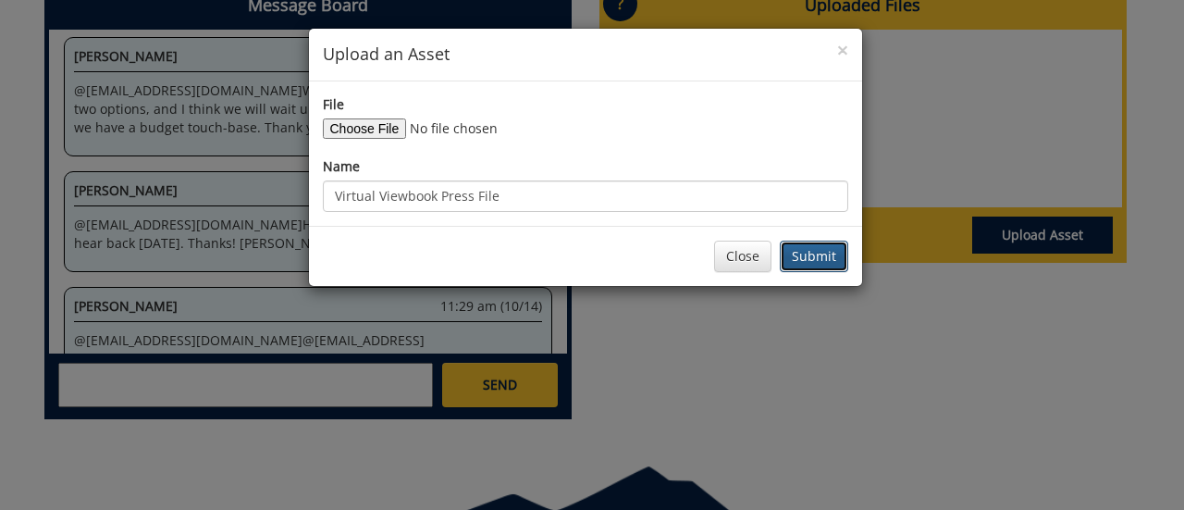
click at [805, 247] on button "Submit" at bounding box center [814, 256] width 68 height 31
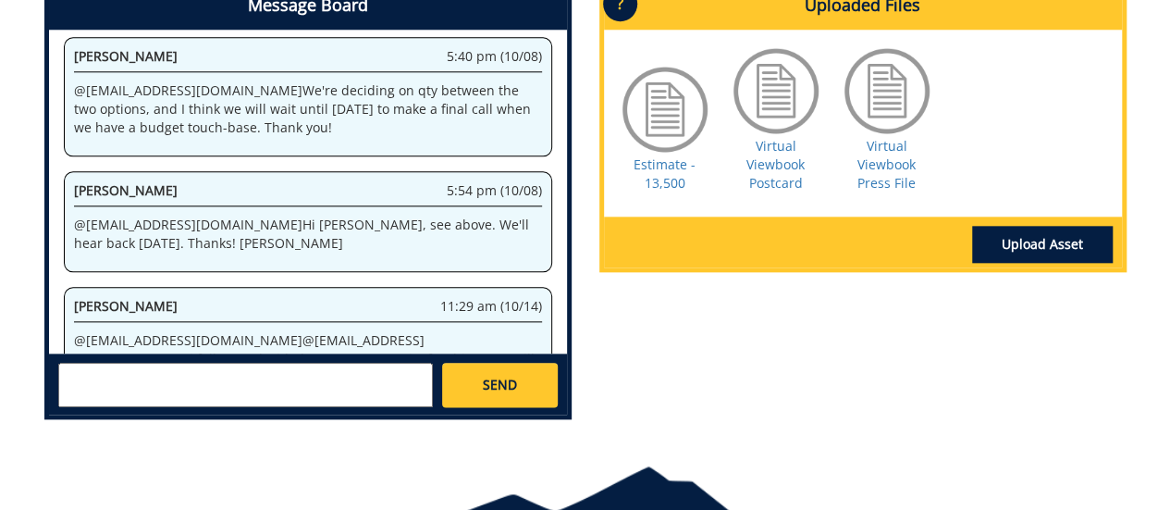
click at [224, 377] on textarea at bounding box center [245, 385] width 375 height 44
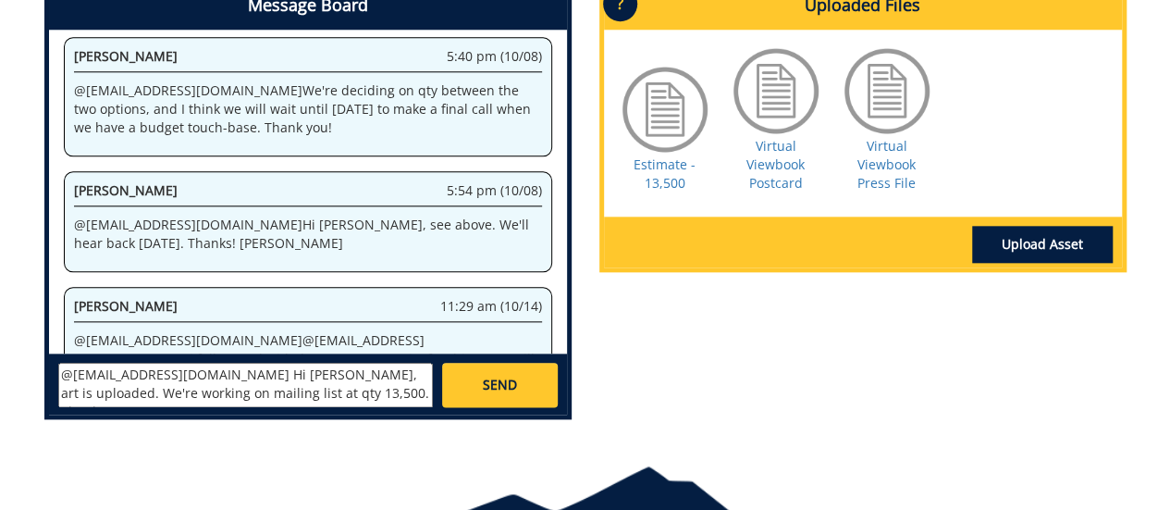
type textarea "@[EMAIL_ADDRESS][DOMAIN_NAME] Hi [PERSON_NAME], art is uploaded. We're working …"
click at [478, 395] on link "SEND" at bounding box center [499, 385] width 115 height 44
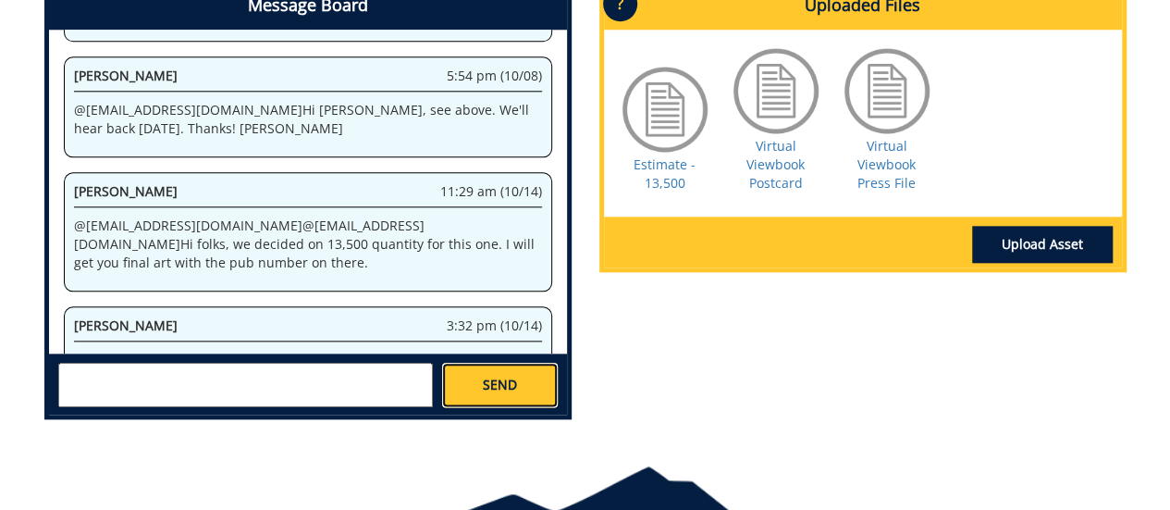
scroll to position [5008, 0]
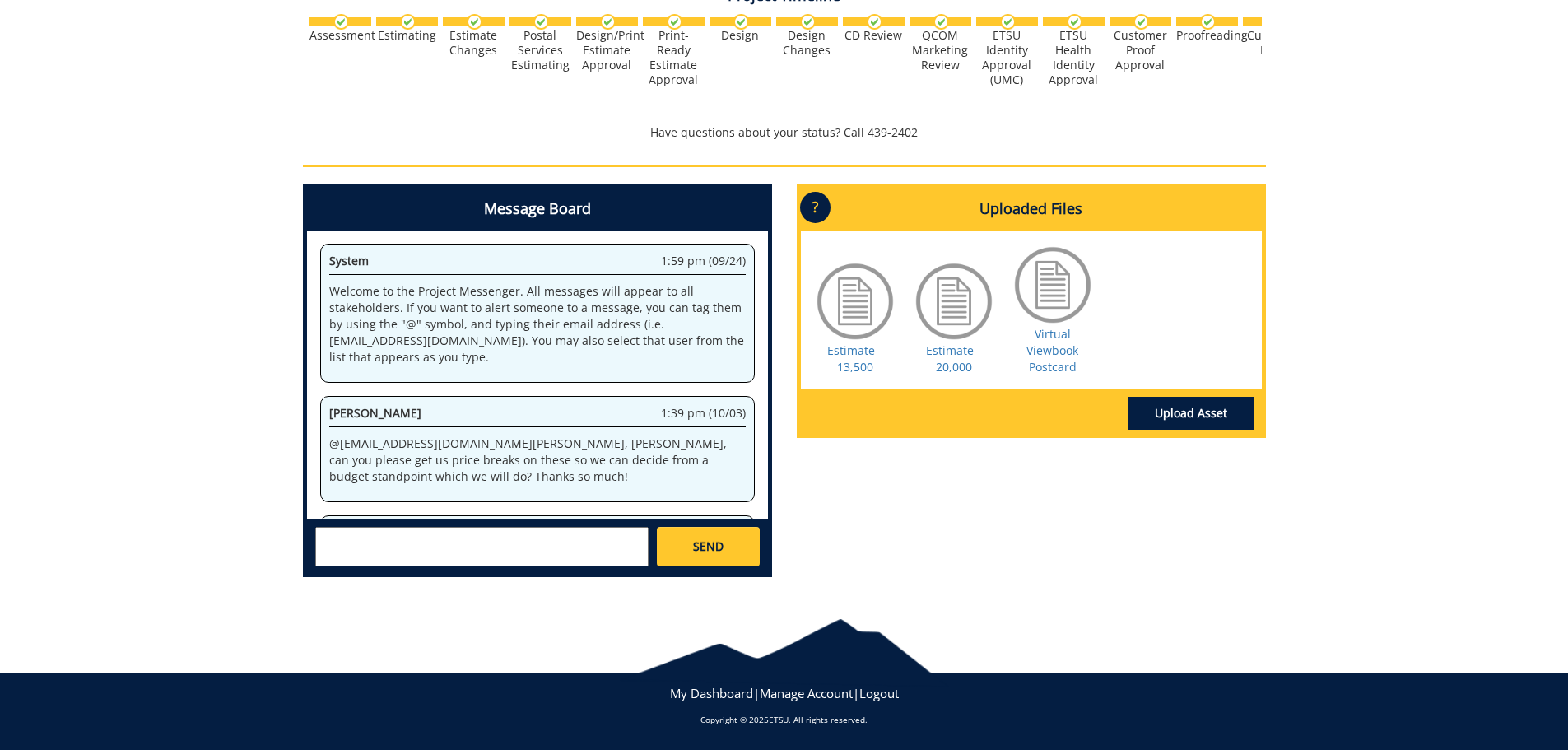
scroll to position [943603, 0]
